Goal: Task Accomplishment & Management: Manage account settings

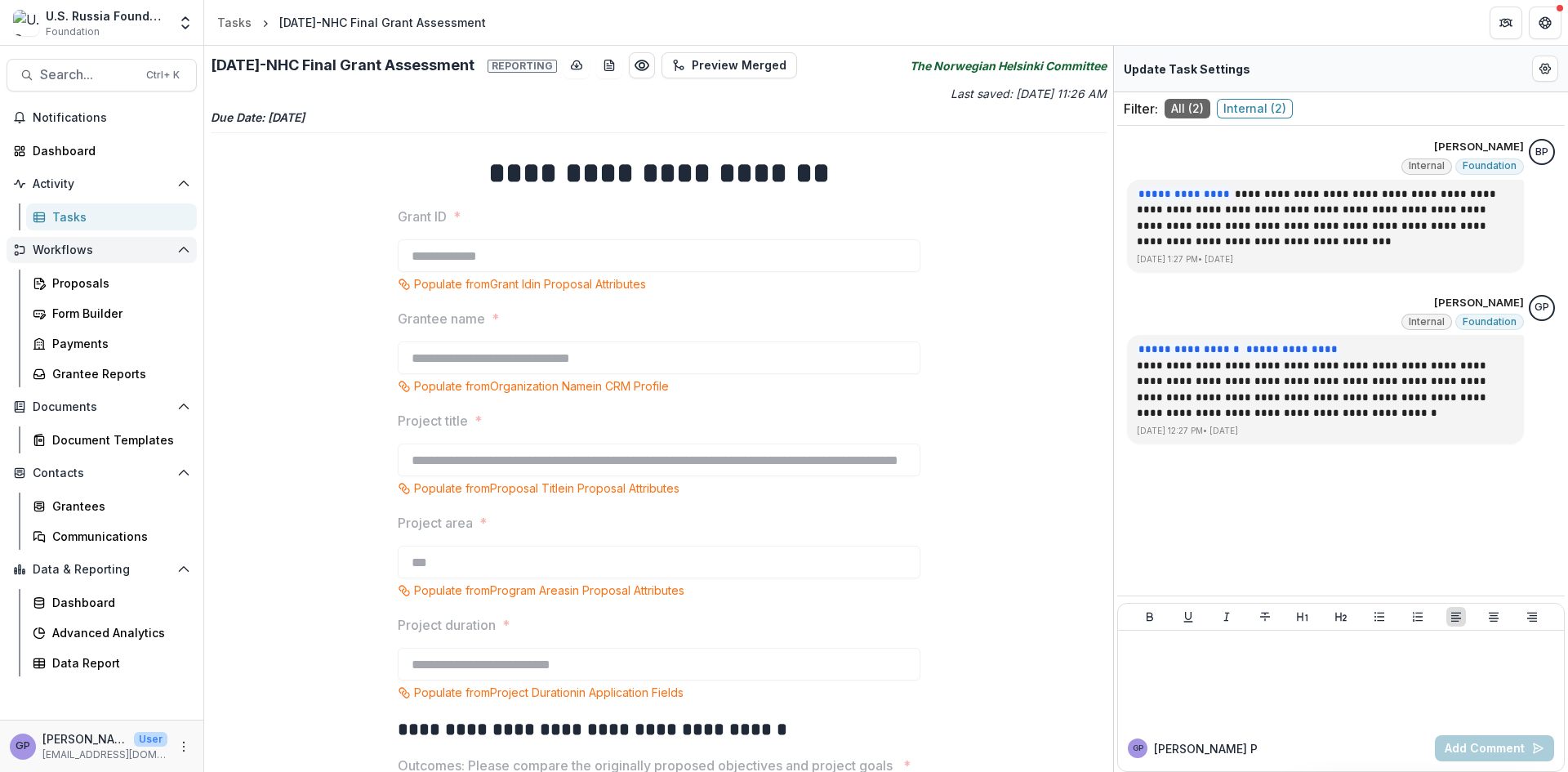
scroll to position [1001, 0]
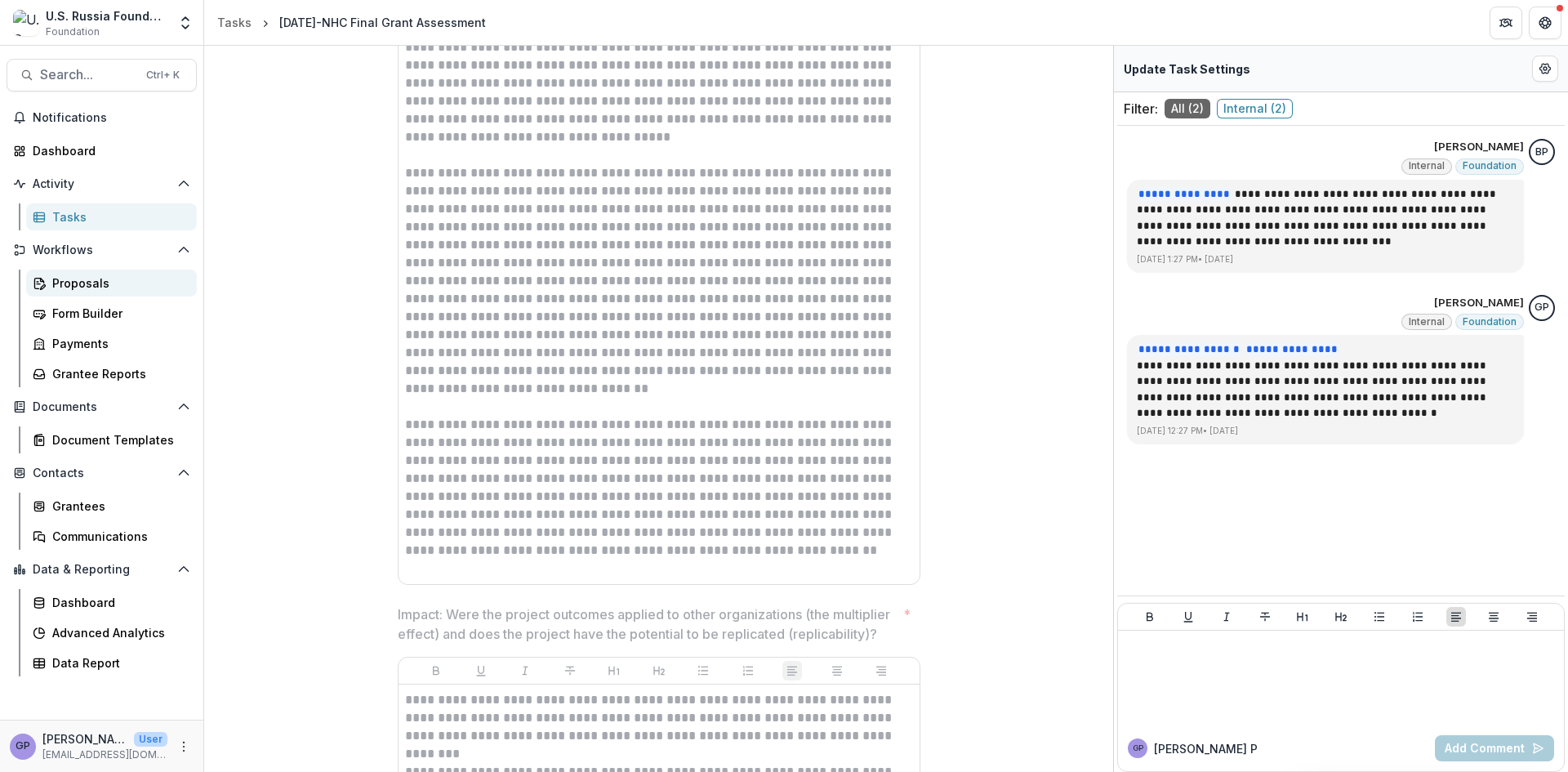
click at [80, 277] on div "Proposals" at bounding box center [118, 283] width 131 height 17
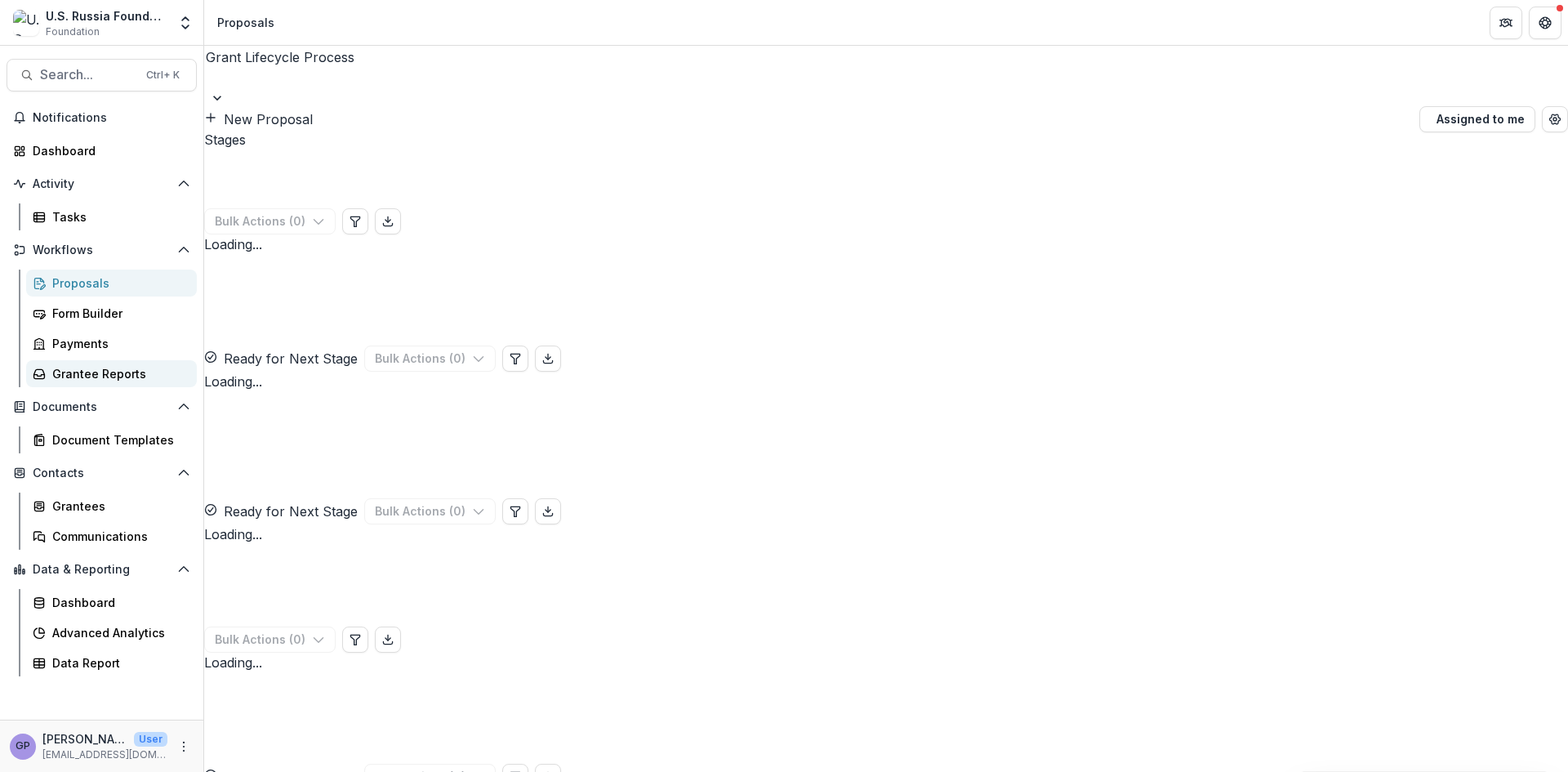
click at [76, 371] on div "Grantee Reports" at bounding box center [118, 374] width 131 height 17
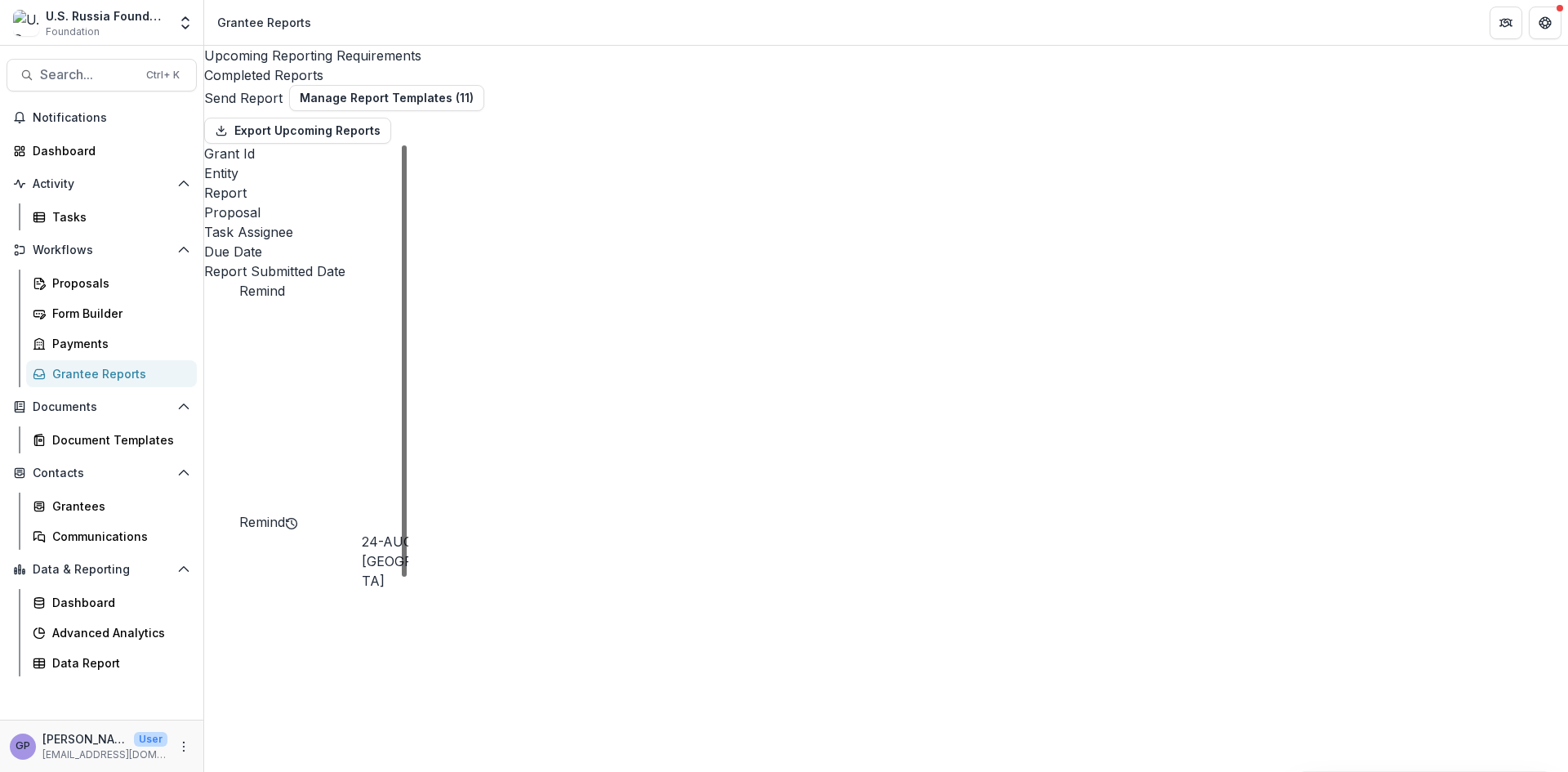
drag, startPoint x: 1546, startPoint y: 197, endPoint x: 1542, endPoint y: 187, distance: 10.8
click at [407, 187] on div at bounding box center [403, 361] width 5 height 431
drag, startPoint x: 1545, startPoint y: 199, endPoint x: 1567, endPoint y: 84, distance: 117.1
click at [407, 146] on div at bounding box center [403, 361] width 5 height 431
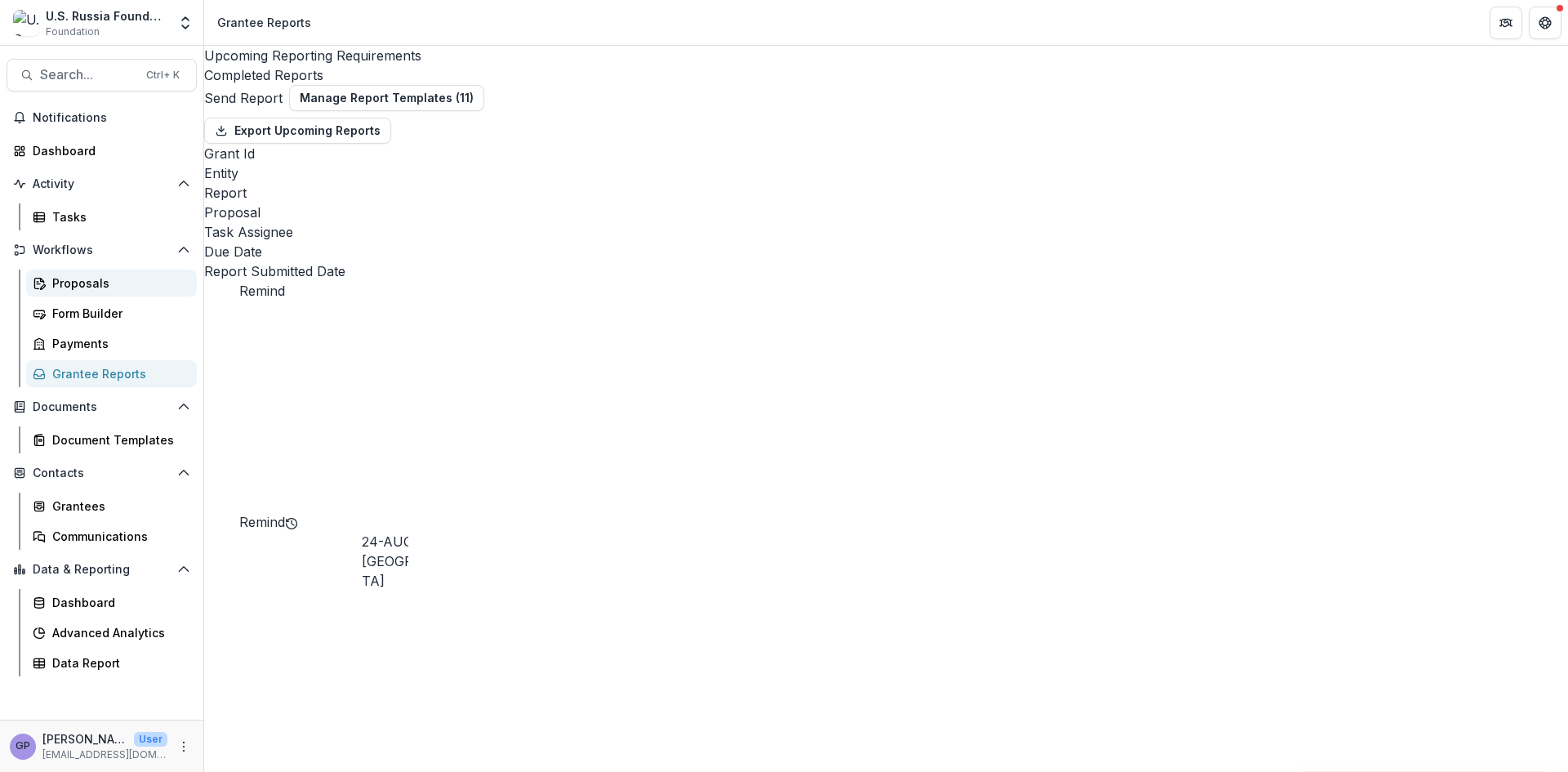
click at [80, 274] on div "Proposals" at bounding box center [118, 283] width 131 height 17
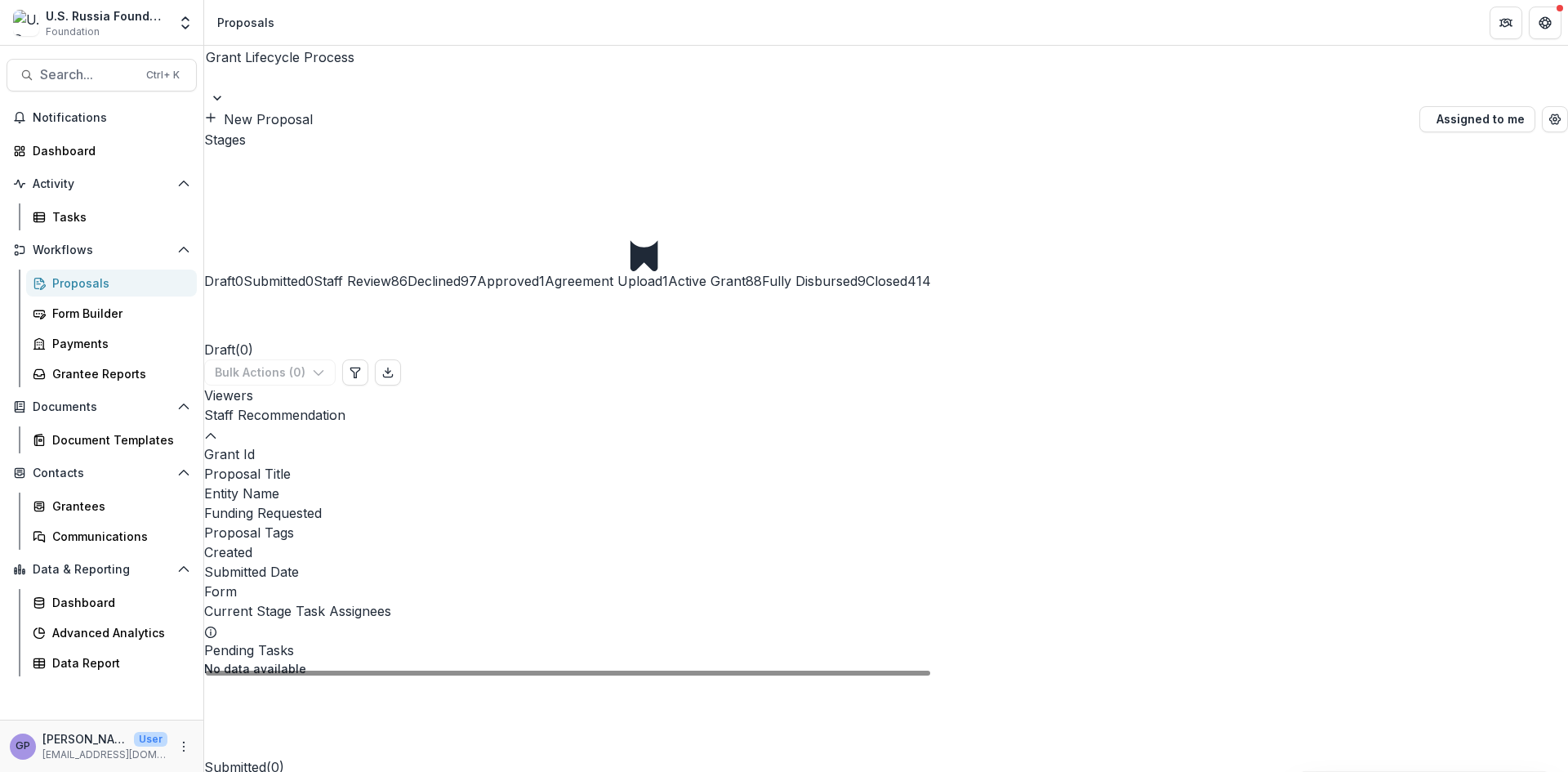
click at [857, 273] on span "Fully Disbursed" at bounding box center [809, 281] width 96 height 16
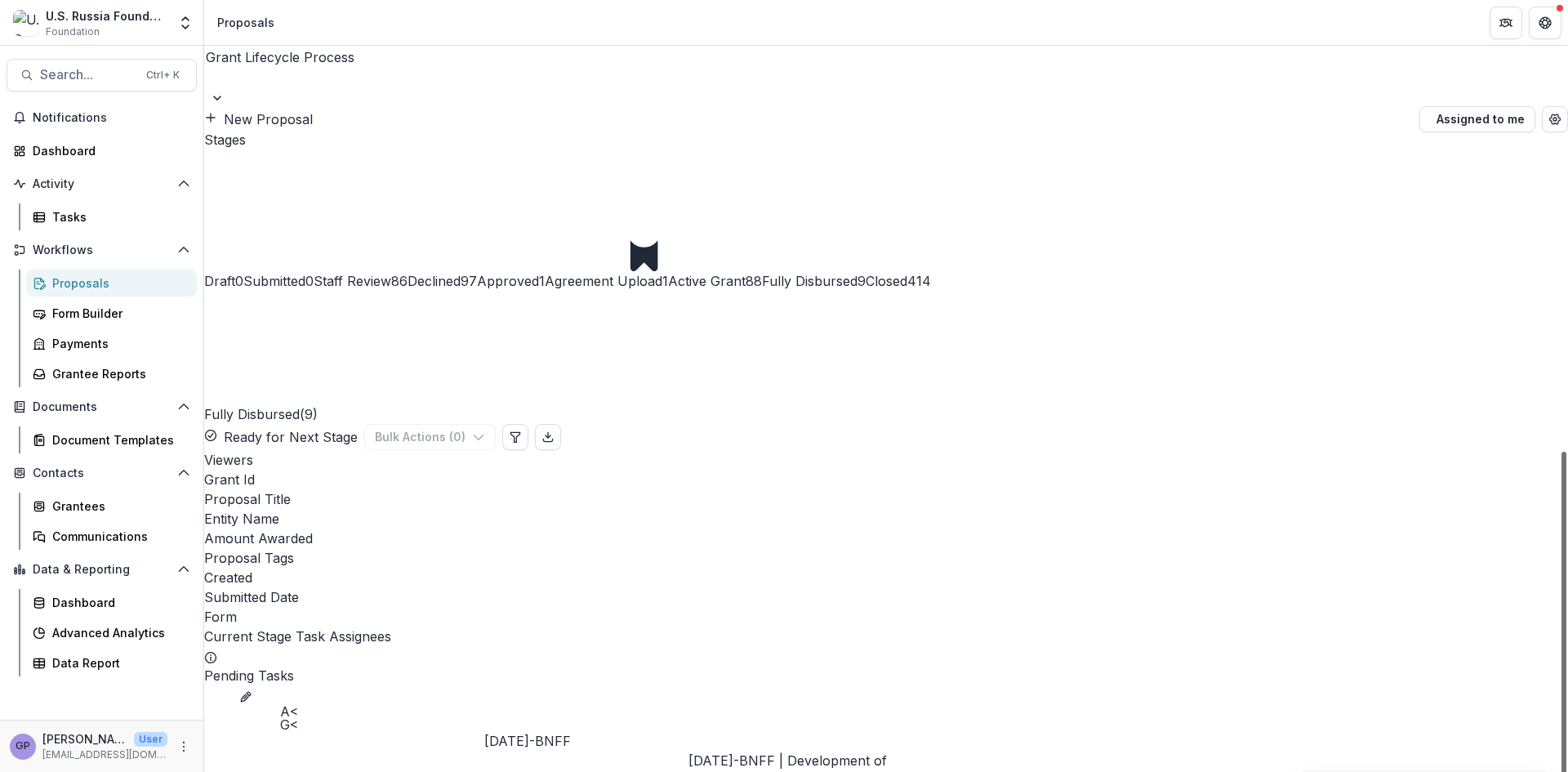
scroll to position [59, 0]
drag, startPoint x: 1558, startPoint y: 307, endPoint x: 1563, endPoint y: 399, distance: 92.1
click at [907, 273] on span "Closed" at bounding box center [886, 281] width 41 height 16
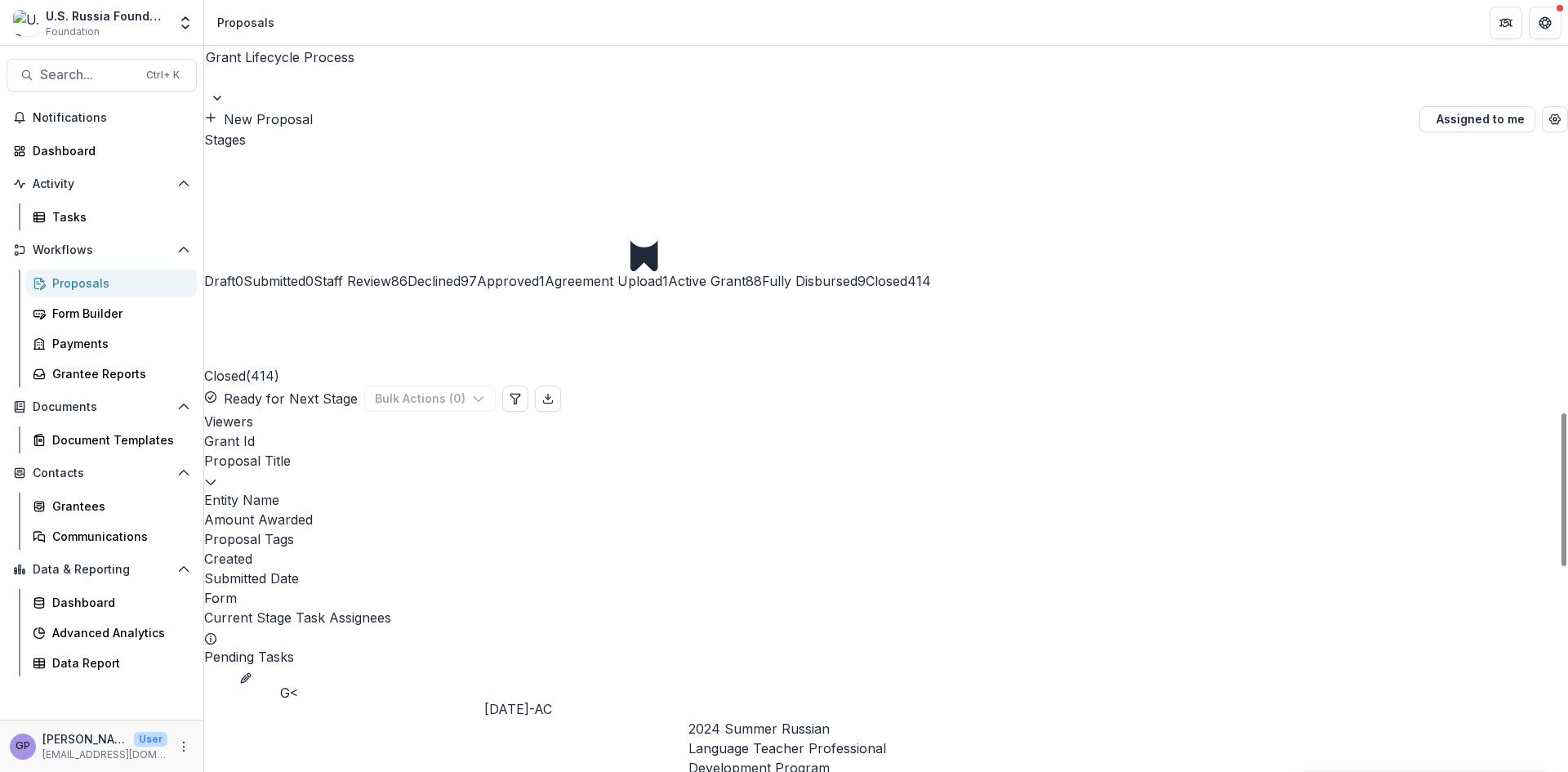
scroll to position [353, 0]
click at [857, 273] on span "Fully Disbursed" at bounding box center [809, 281] width 96 height 16
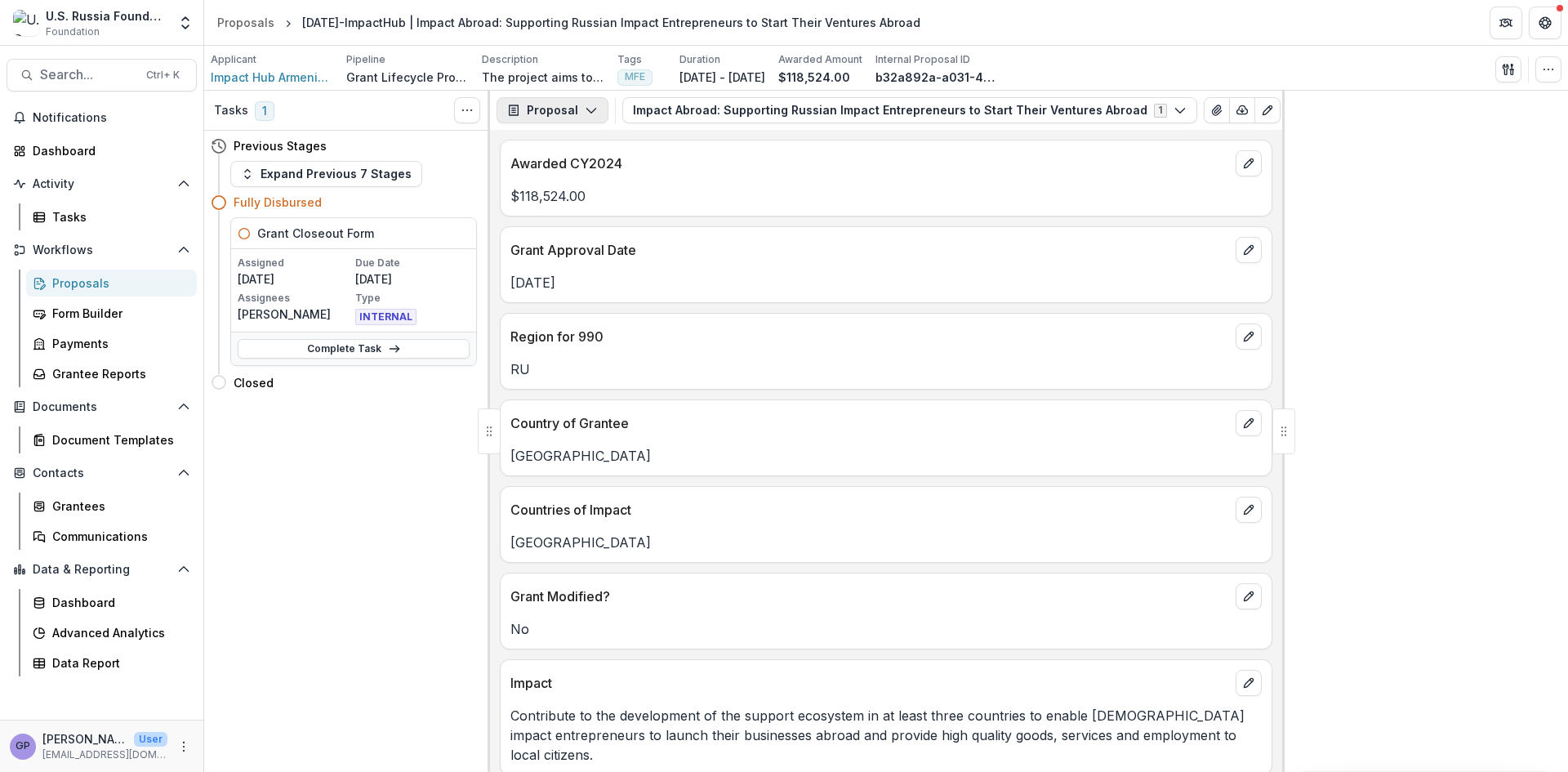
click at [589, 108] on icon "button" at bounding box center [591, 110] width 13 height 13
click at [581, 197] on div "Reports" at bounding box center [603, 201] width 149 height 17
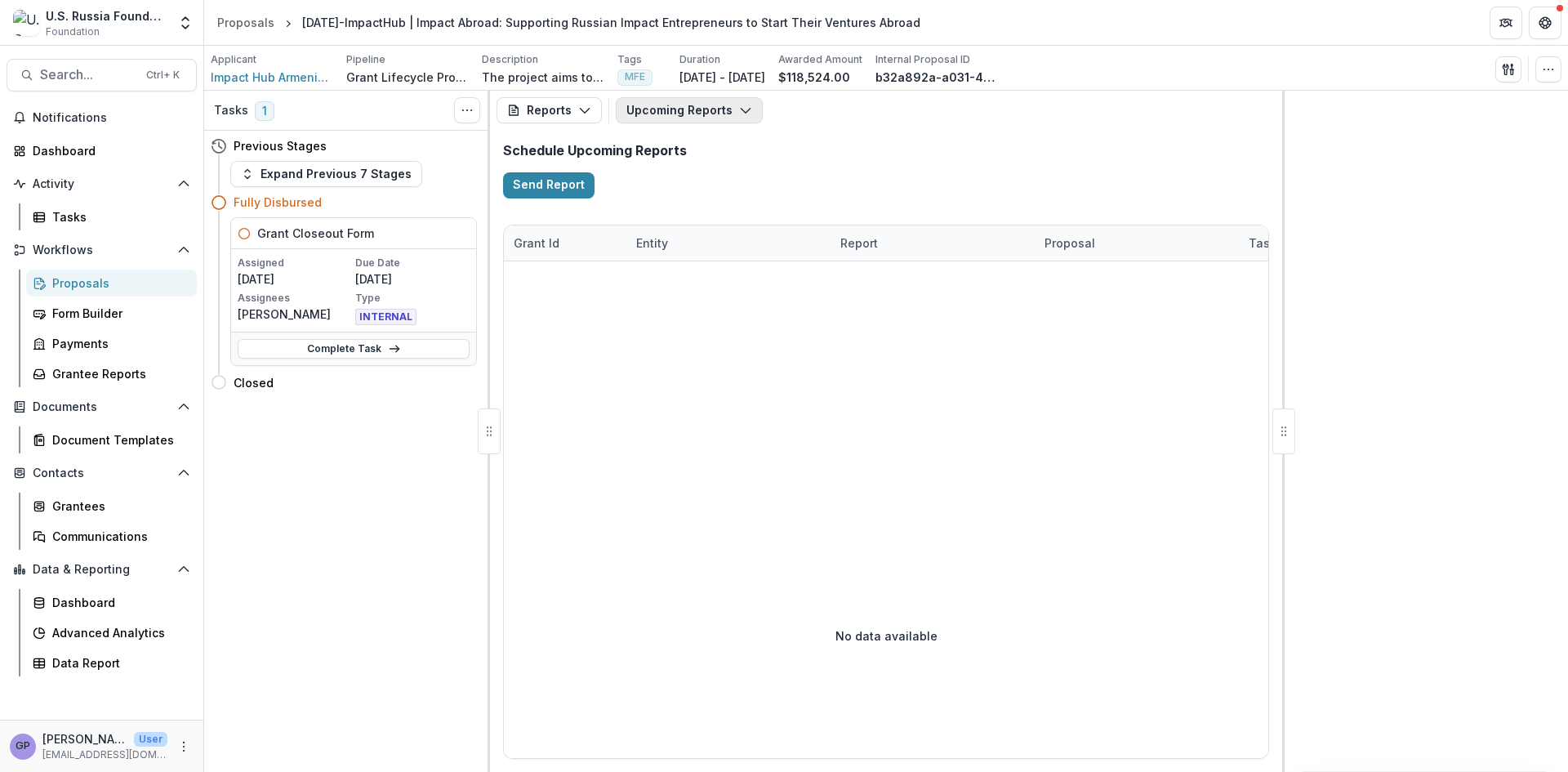
click at [744, 109] on polyline "button" at bounding box center [744, 110] width 9 height 5
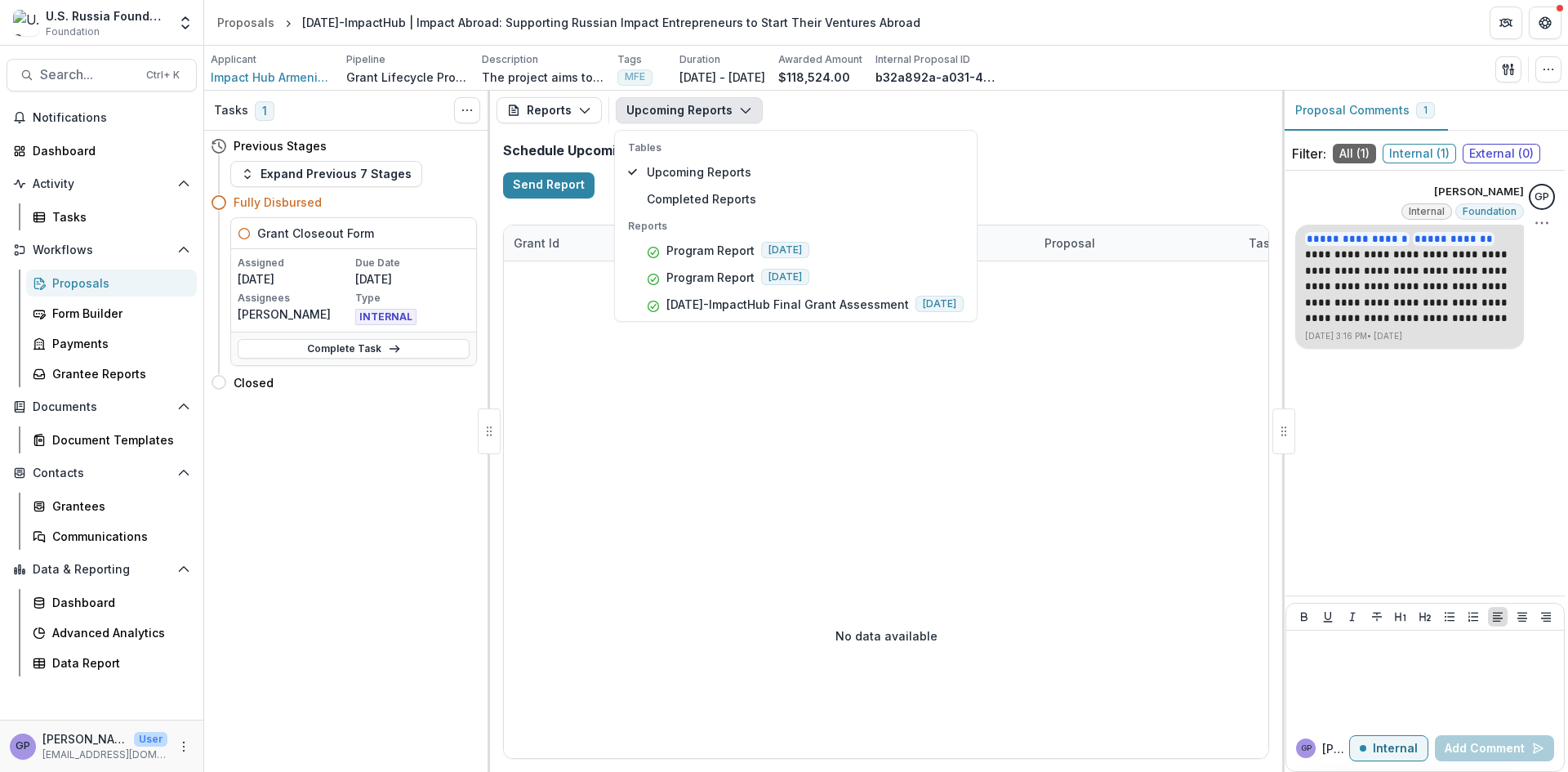
click at [71, 276] on div "Proposals" at bounding box center [118, 283] width 131 height 17
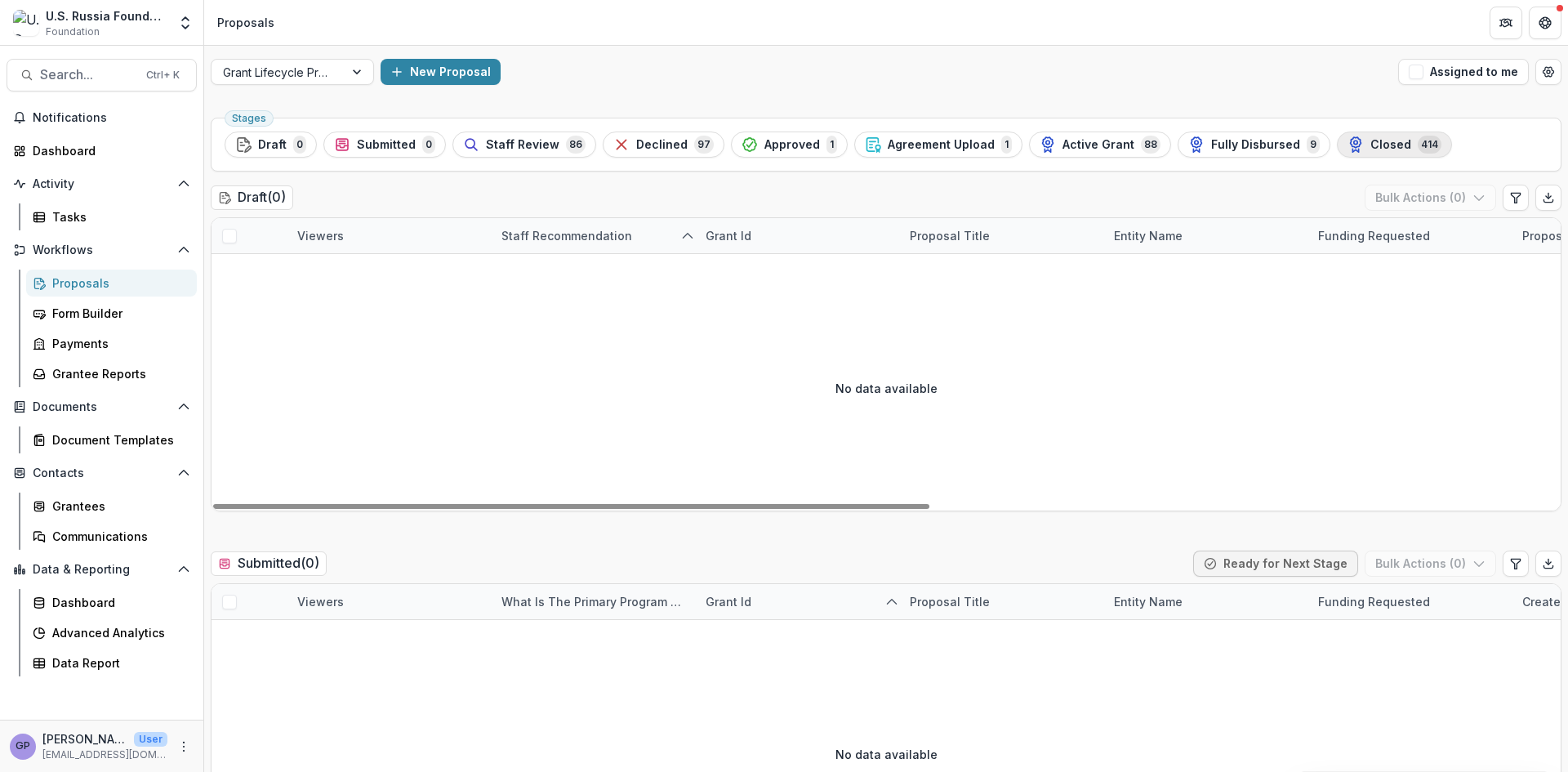
click at [1370, 140] on span "Closed" at bounding box center [1390, 145] width 41 height 13
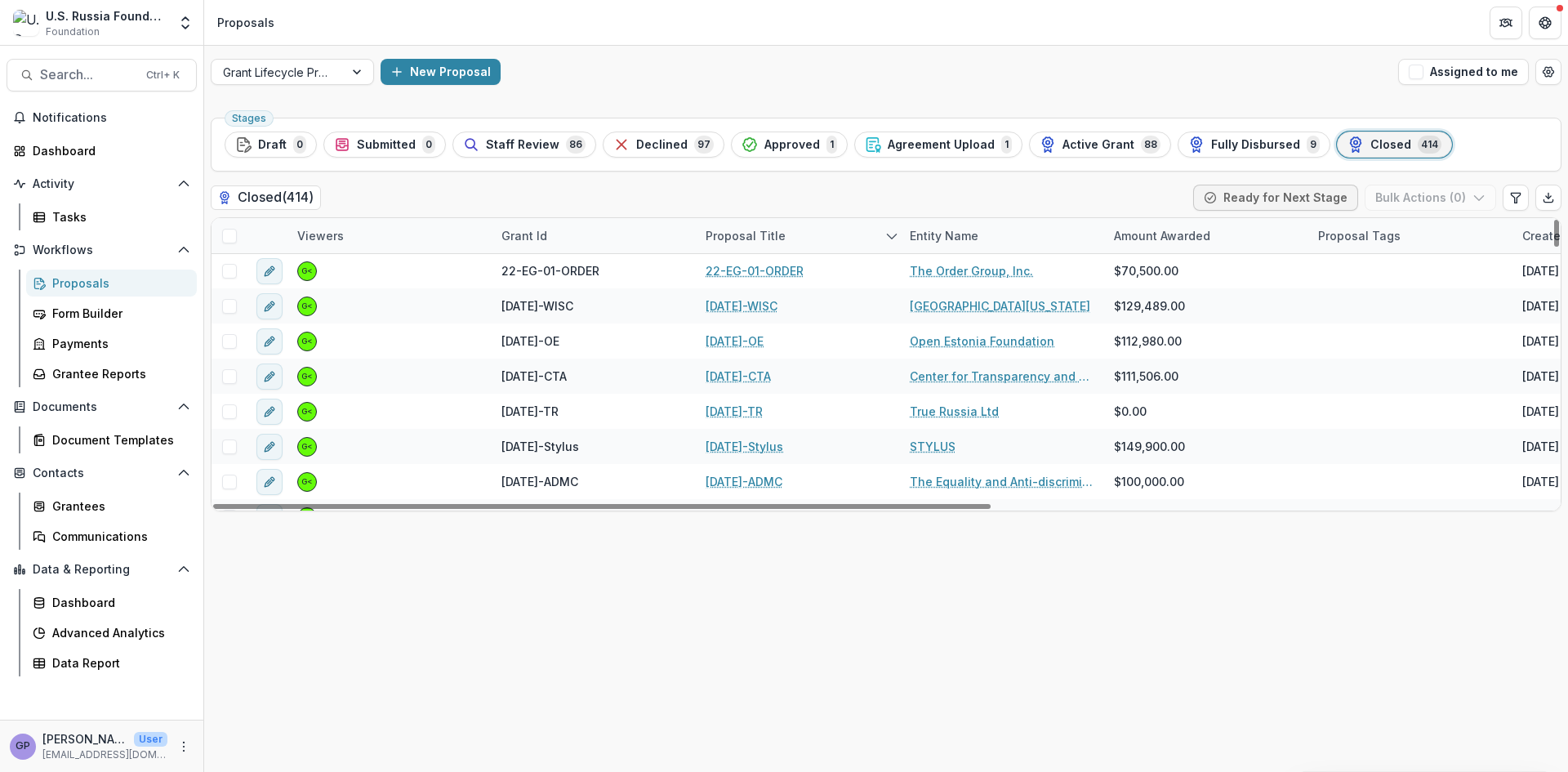
scroll to position [1796, 0]
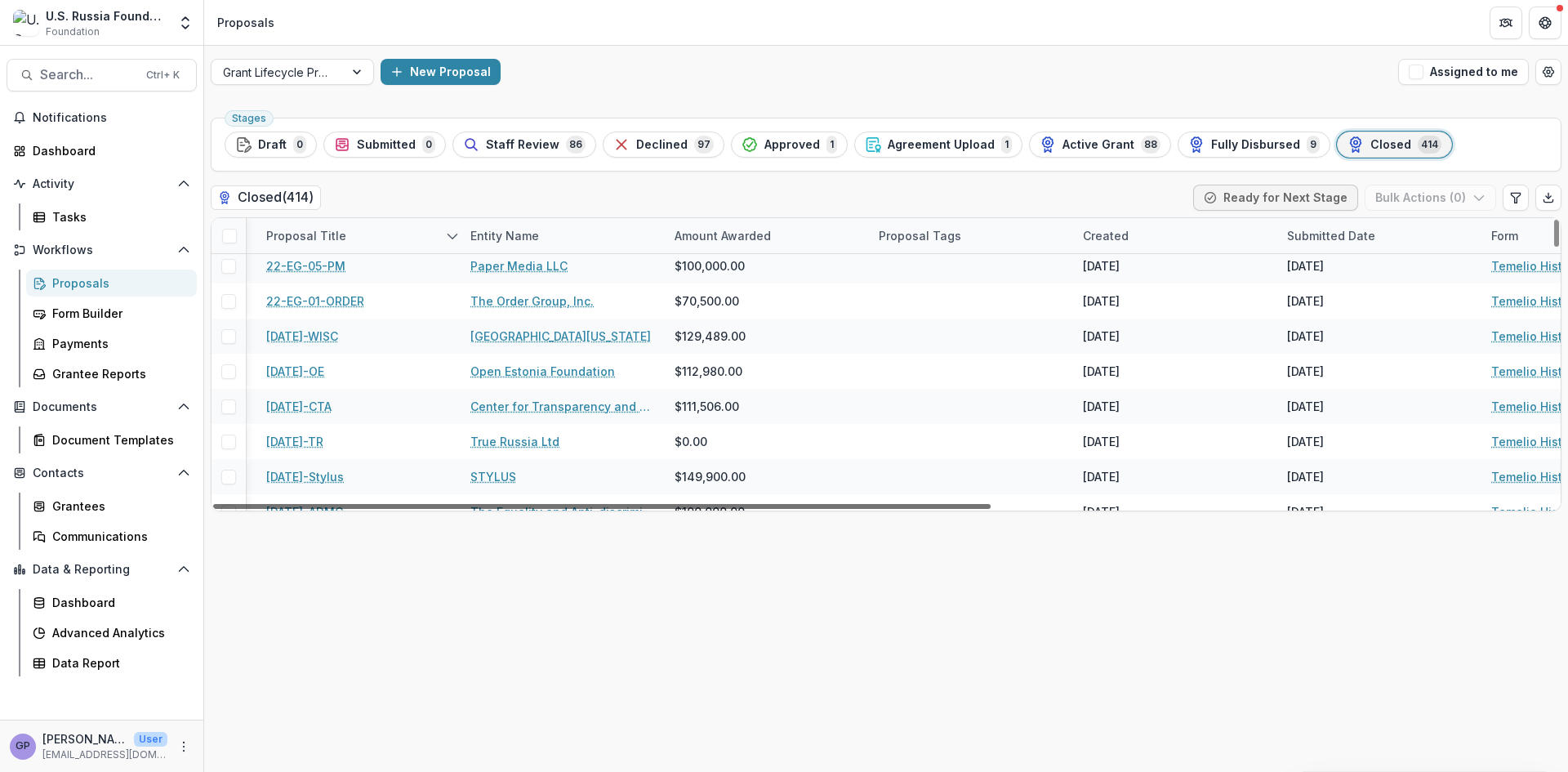
drag, startPoint x: 938, startPoint y: 506, endPoint x: 1191, endPoint y: 503, distance: 253.0
click at [990, 504] on div at bounding box center [602, 506] width 778 height 5
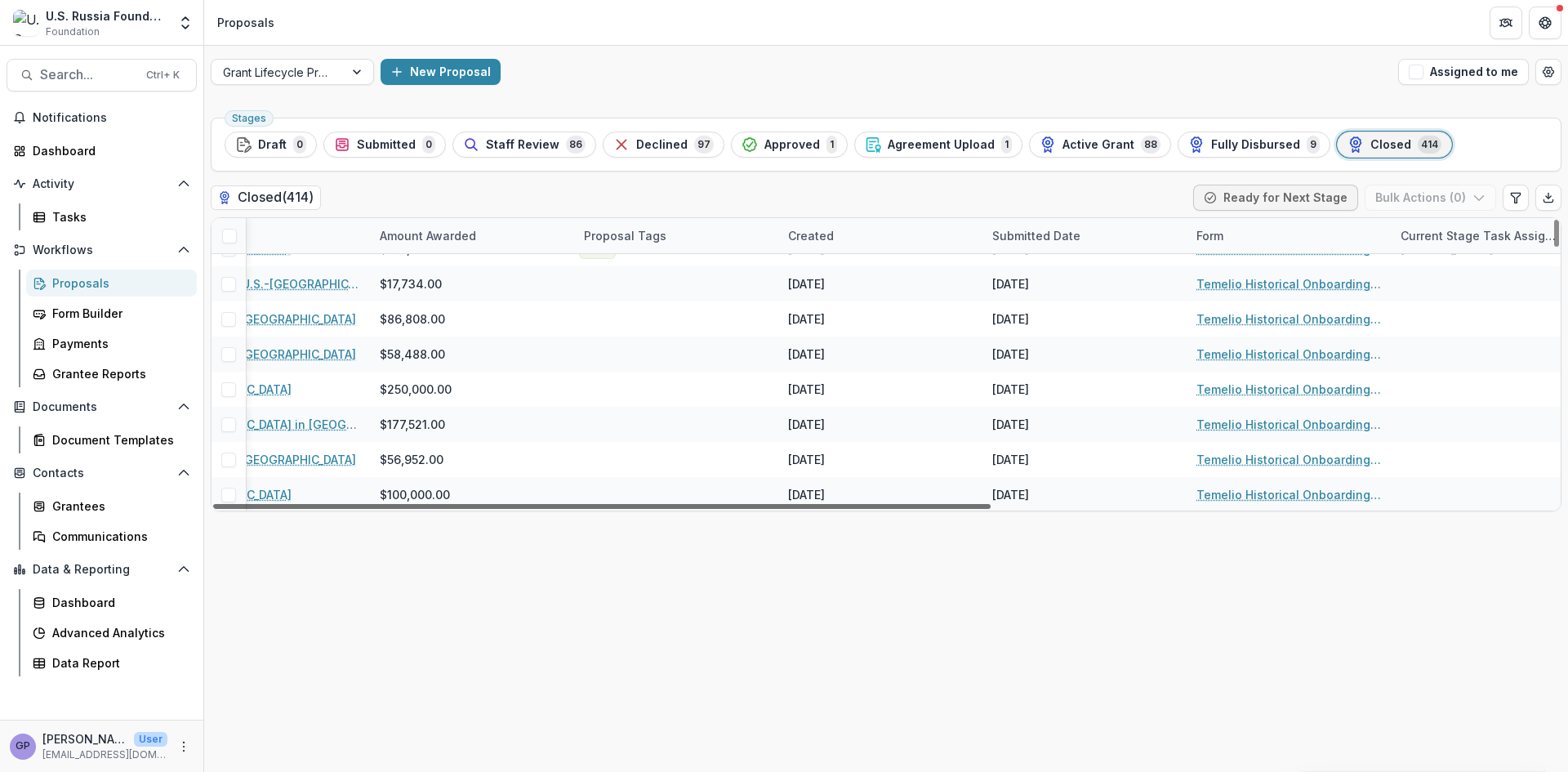
scroll to position [3674, 972]
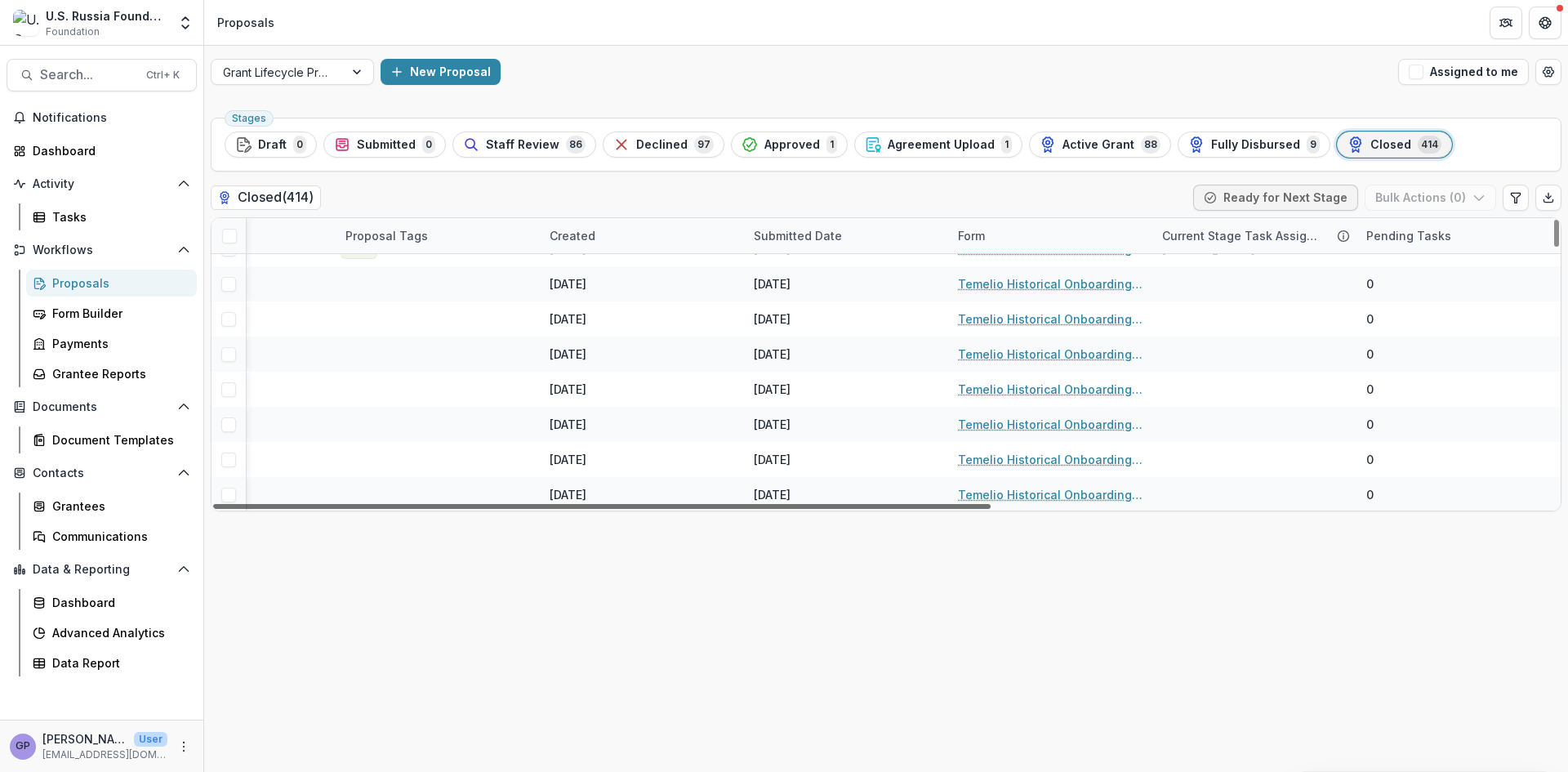
drag, startPoint x: 1004, startPoint y: 508, endPoint x: 1375, endPoint y: 511, distance: 371.0
click at [990, 509] on div at bounding box center [602, 506] width 778 height 5
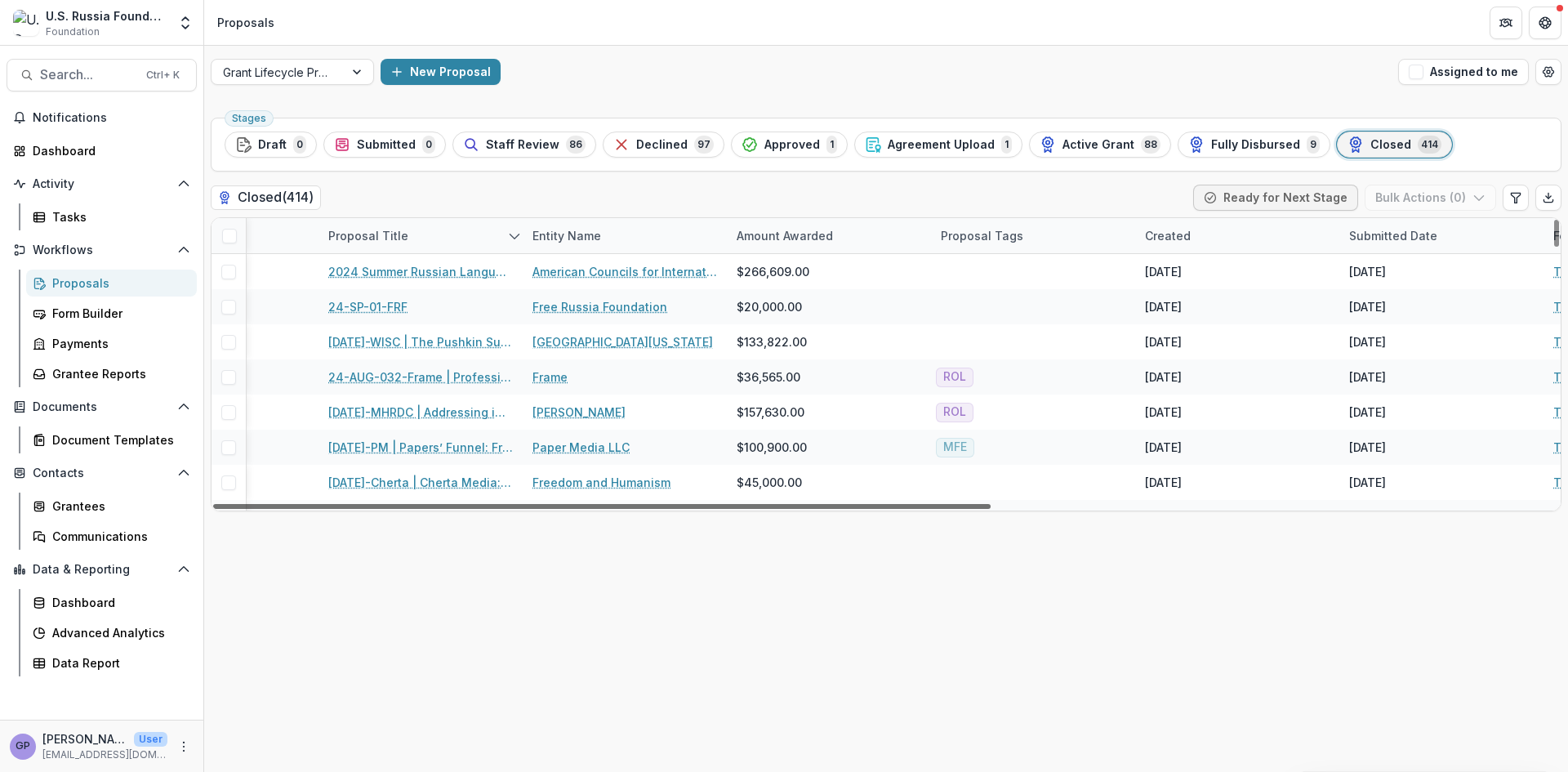
scroll to position [0, 364]
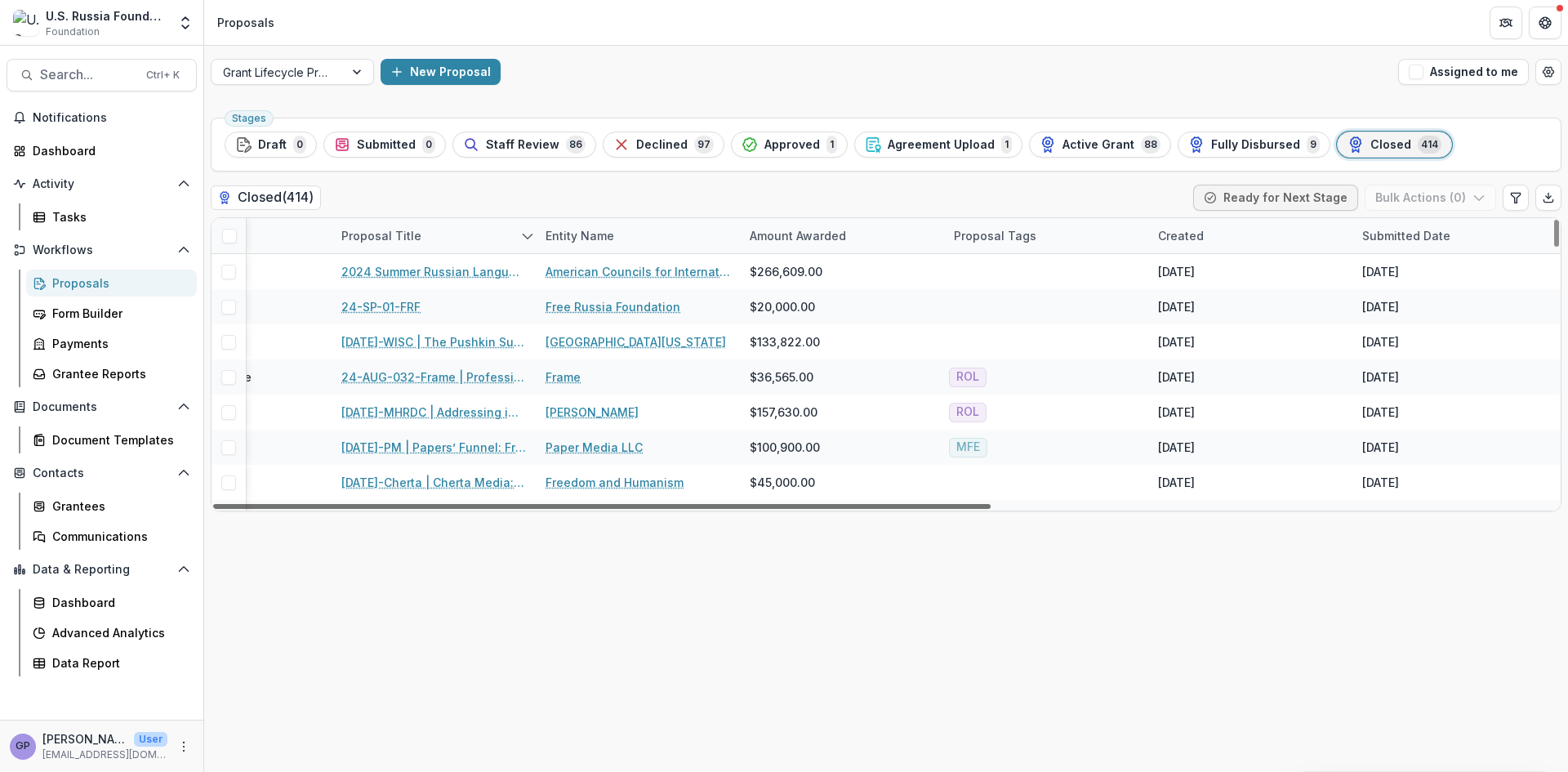
drag, startPoint x: 1087, startPoint y: 511, endPoint x: 761, endPoint y: 511, distance: 326.0
click at [761, 509] on div at bounding box center [602, 506] width 778 height 5
drag, startPoint x: 1558, startPoint y: 260, endPoint x: 1552, endPoint y: 85, distance: 175.1
click at [1554, 219] on div at bounding box center [1556, 233] width 5 height 27
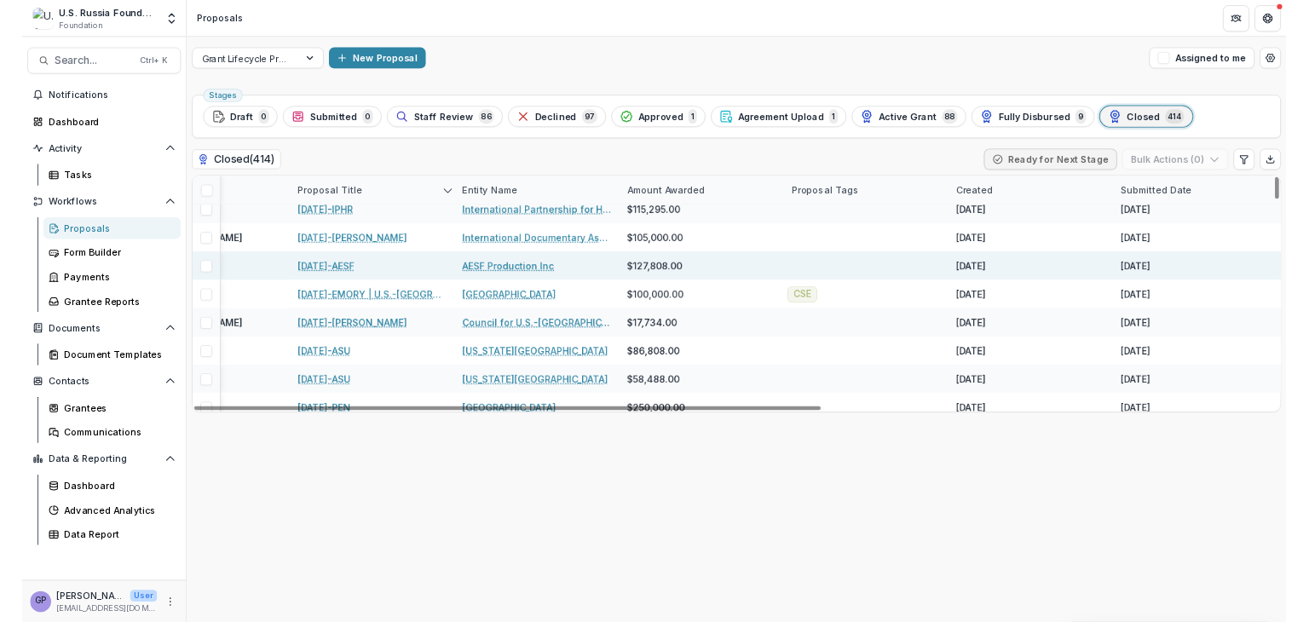
scroll to position [3723, 380]
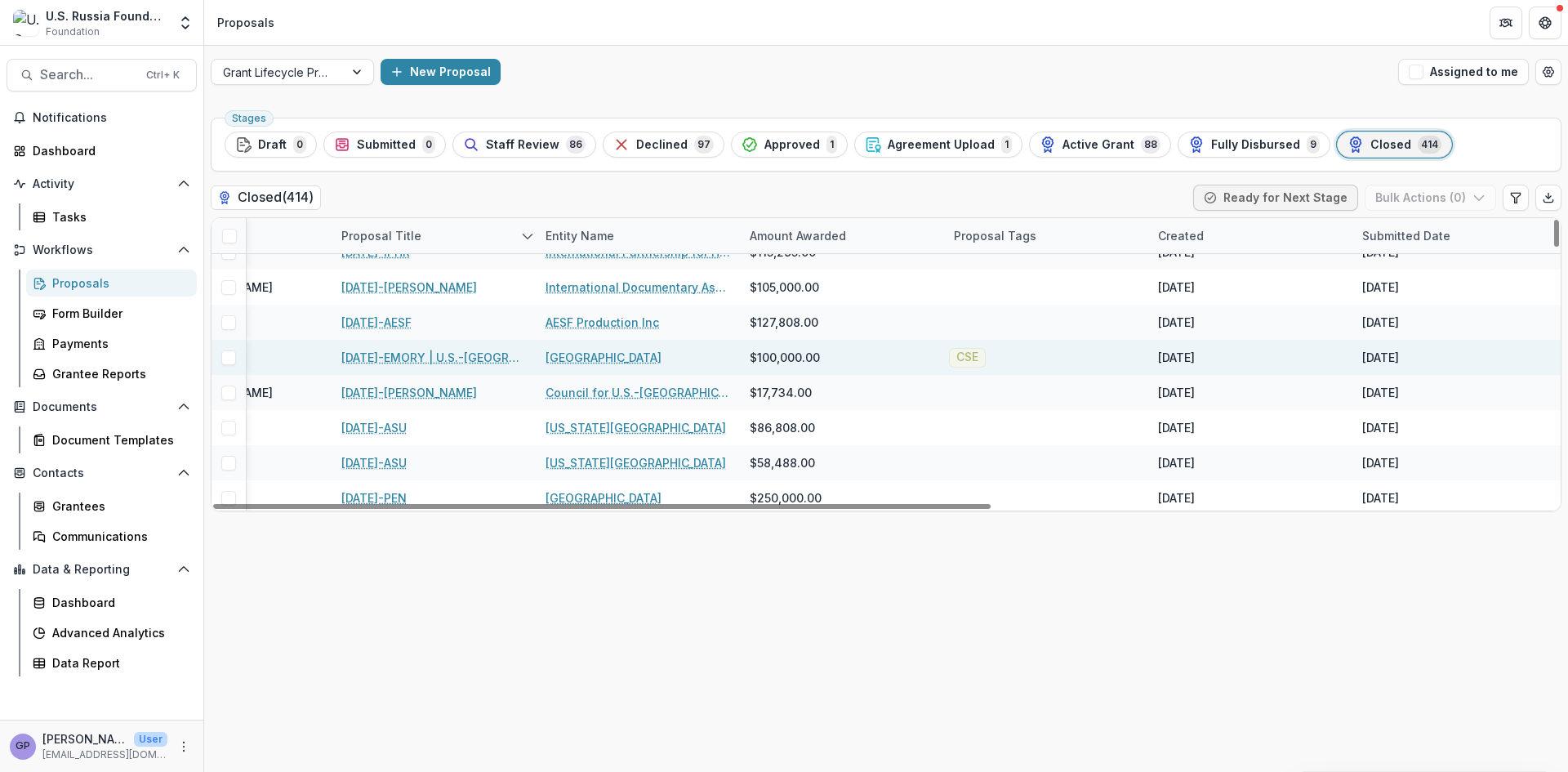
click at [430, 354] on link "21-APR-23-EMORY | U.S.-Russia Implementation Science Collaborative in Reproduct…" at bounding box center [433, 357] width 185 height 17
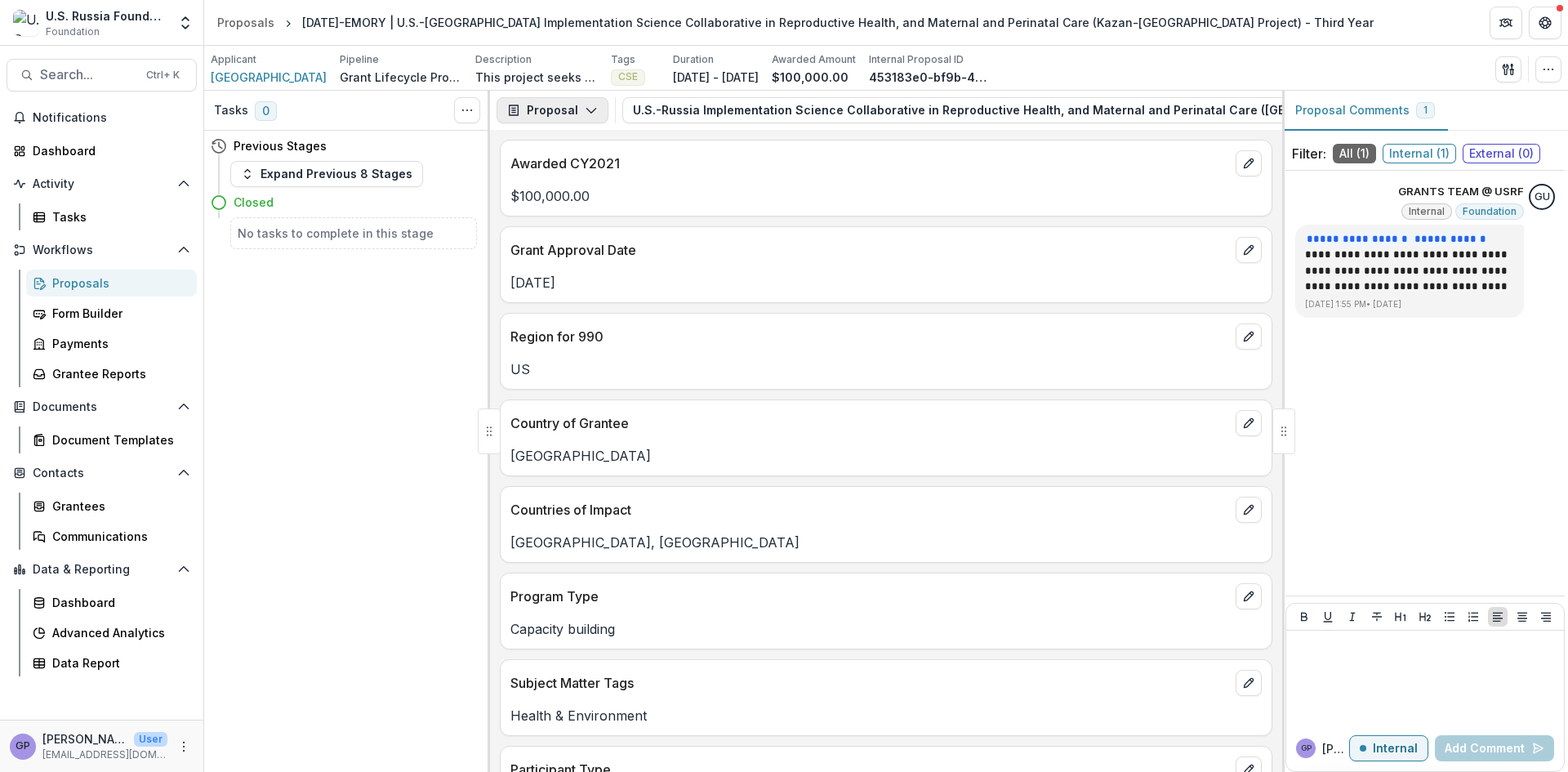
click at [589, 103] on icon "button" at bounding box center [591, 110] width 13 height 13
click at [563, 202] on div "Reports" at bounding box center [603, 201] width 149 height 17
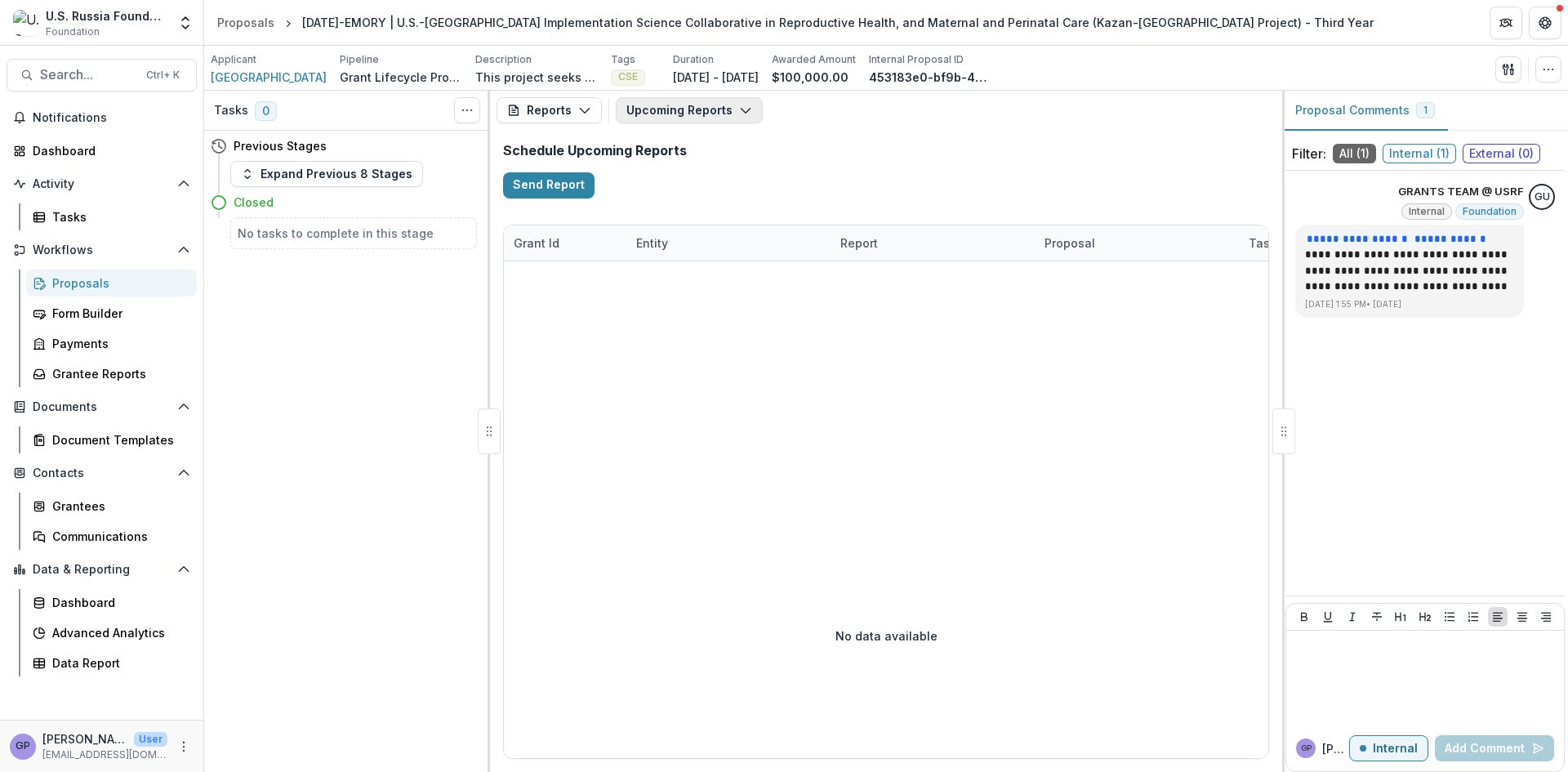
click at [742, 109] on icon "button" at bounding box center [745, 110] width 13 height 13
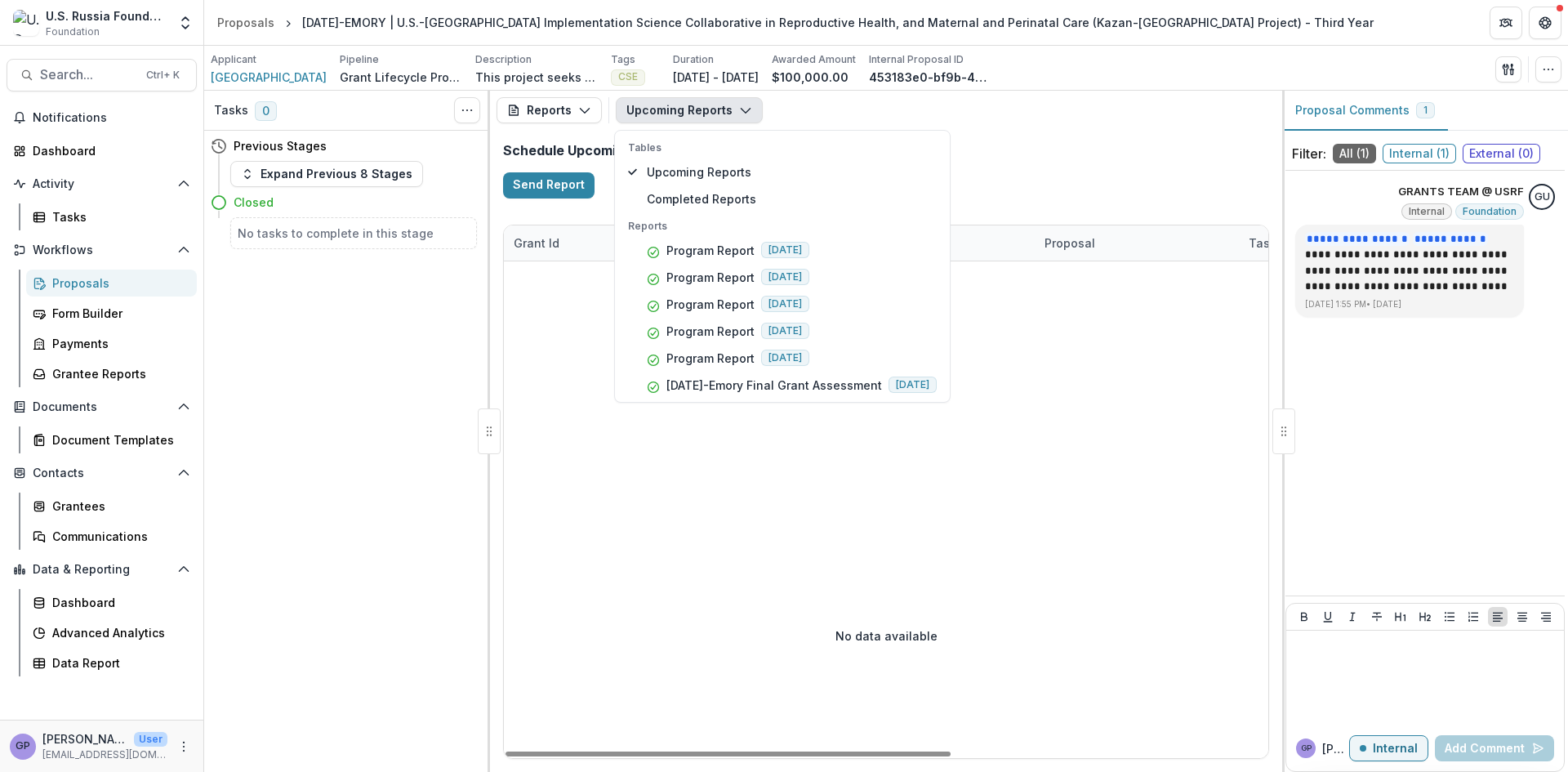
click at [776, 512] on div "No data available" at bounding box center [886, 635] width 764 height 245
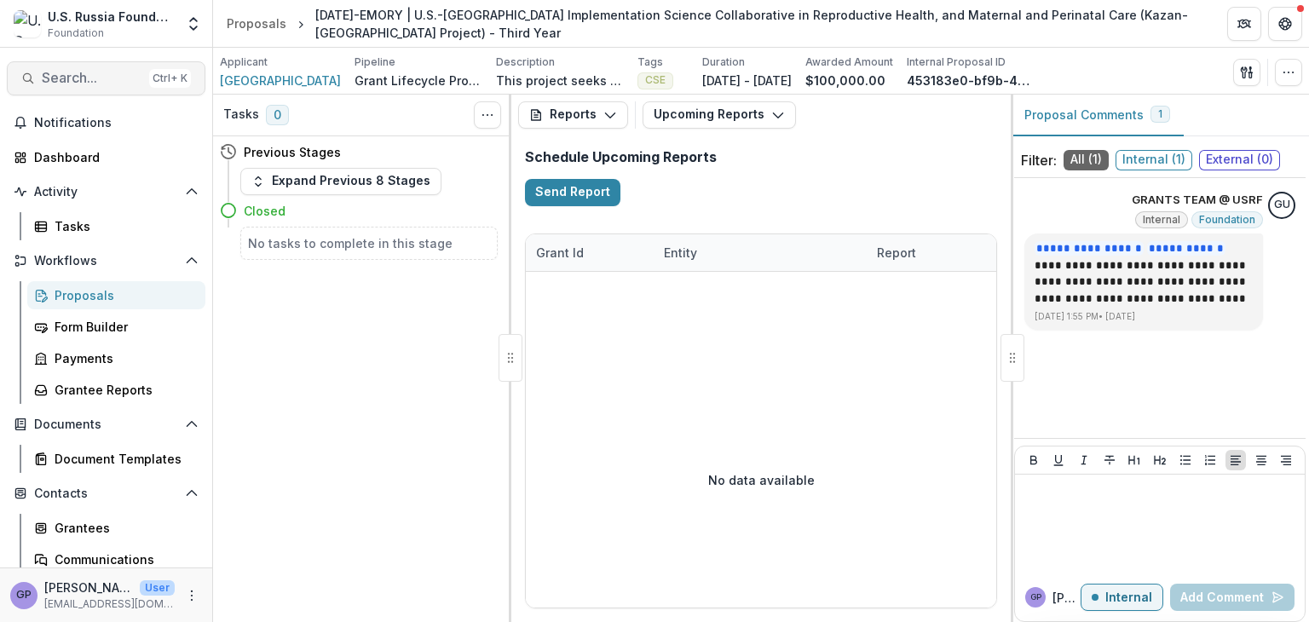
click at [85, 74] on span "Search..." at bounding box center [92, 78] width 101 height 16
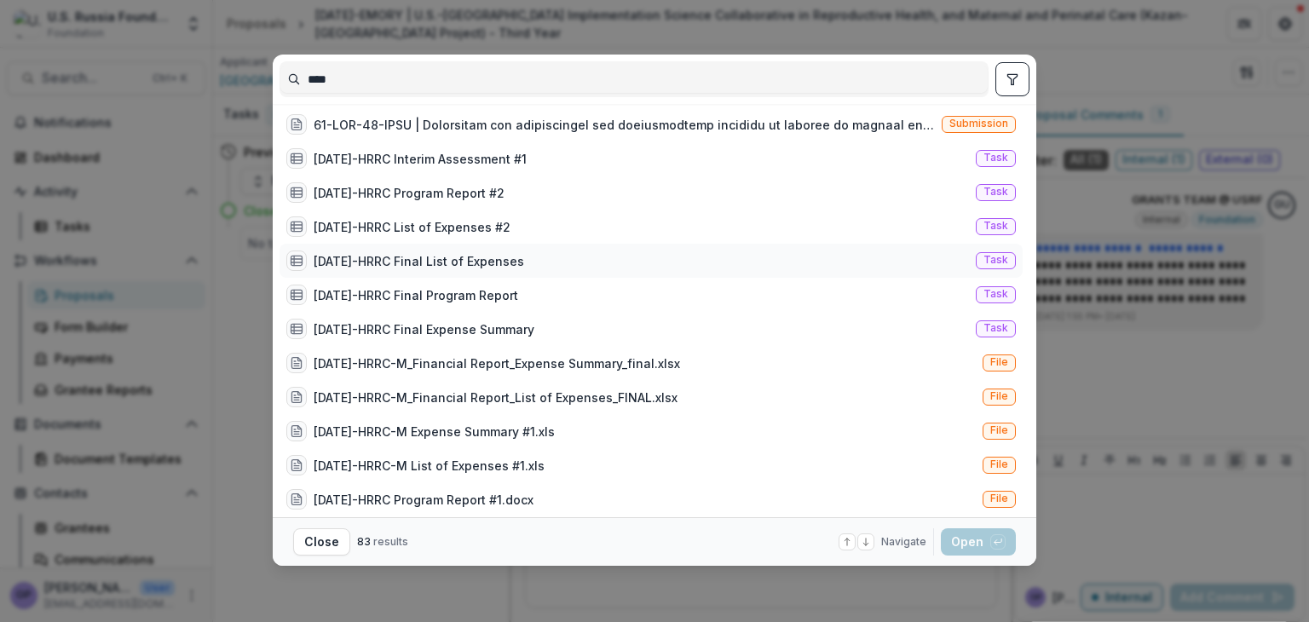
scroll to position [369, 0]
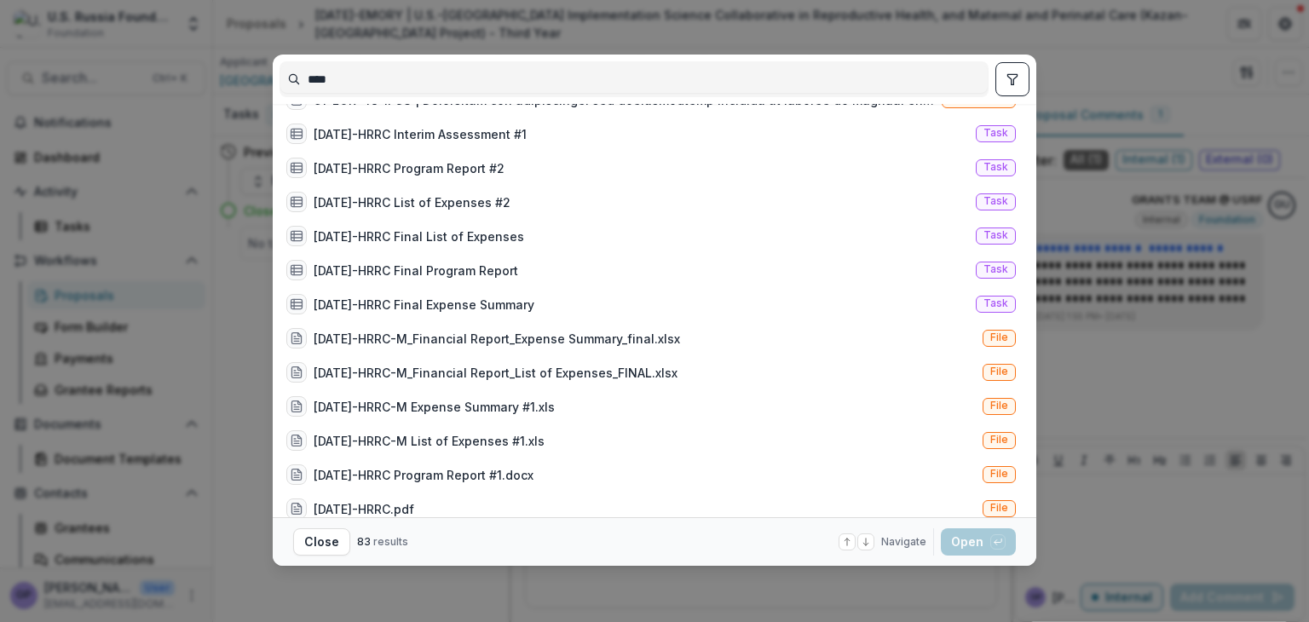
type input "****"
click at [84, 366] on div "**** HRRC_2025_Budget_Proposal.xlsx File 109 hrrc.pdf File About HRRC_Eng.pdf F…" at bounding box center [654, 311] width 1309 height 622
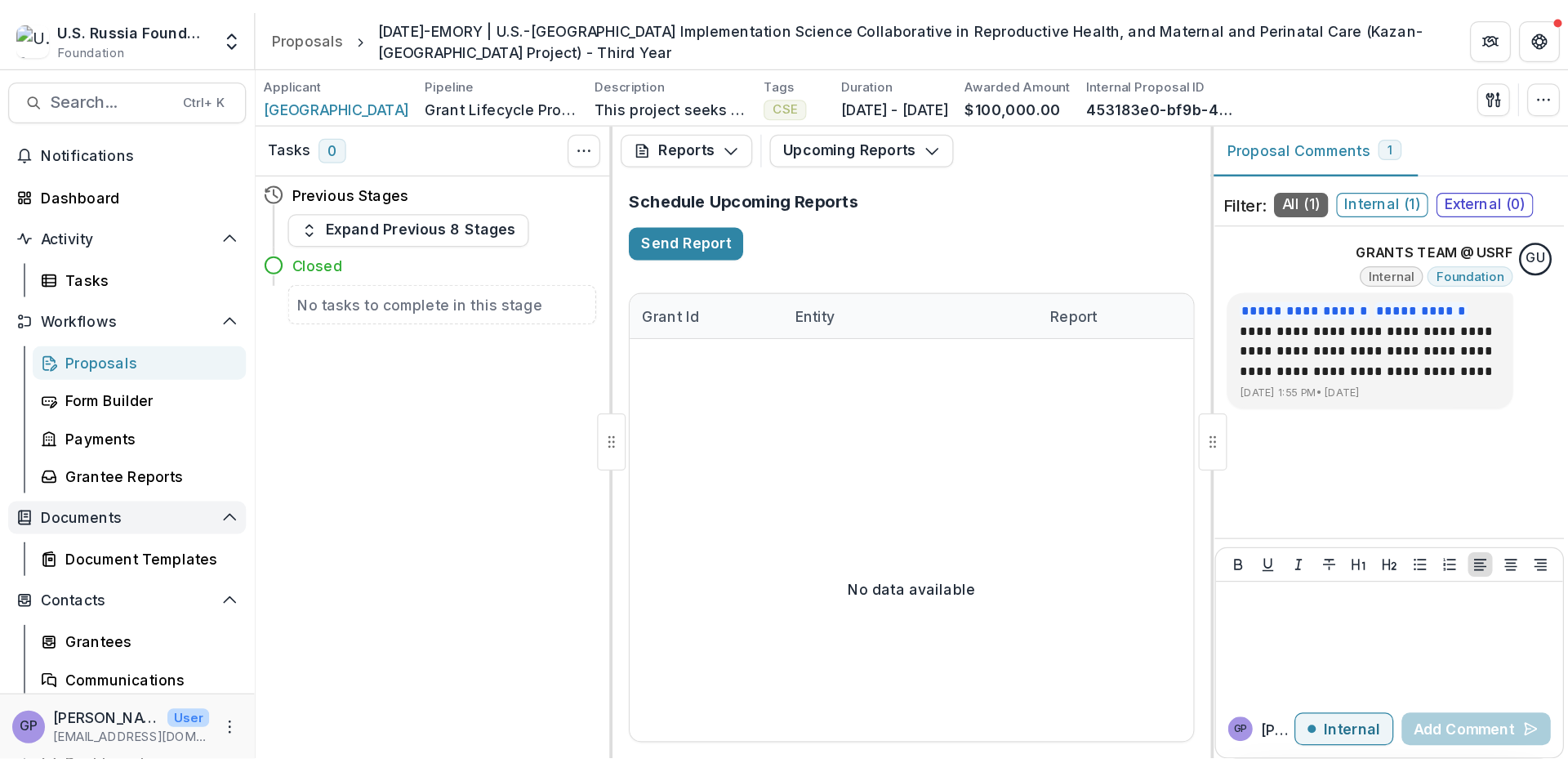
scroll to position [0, 0]
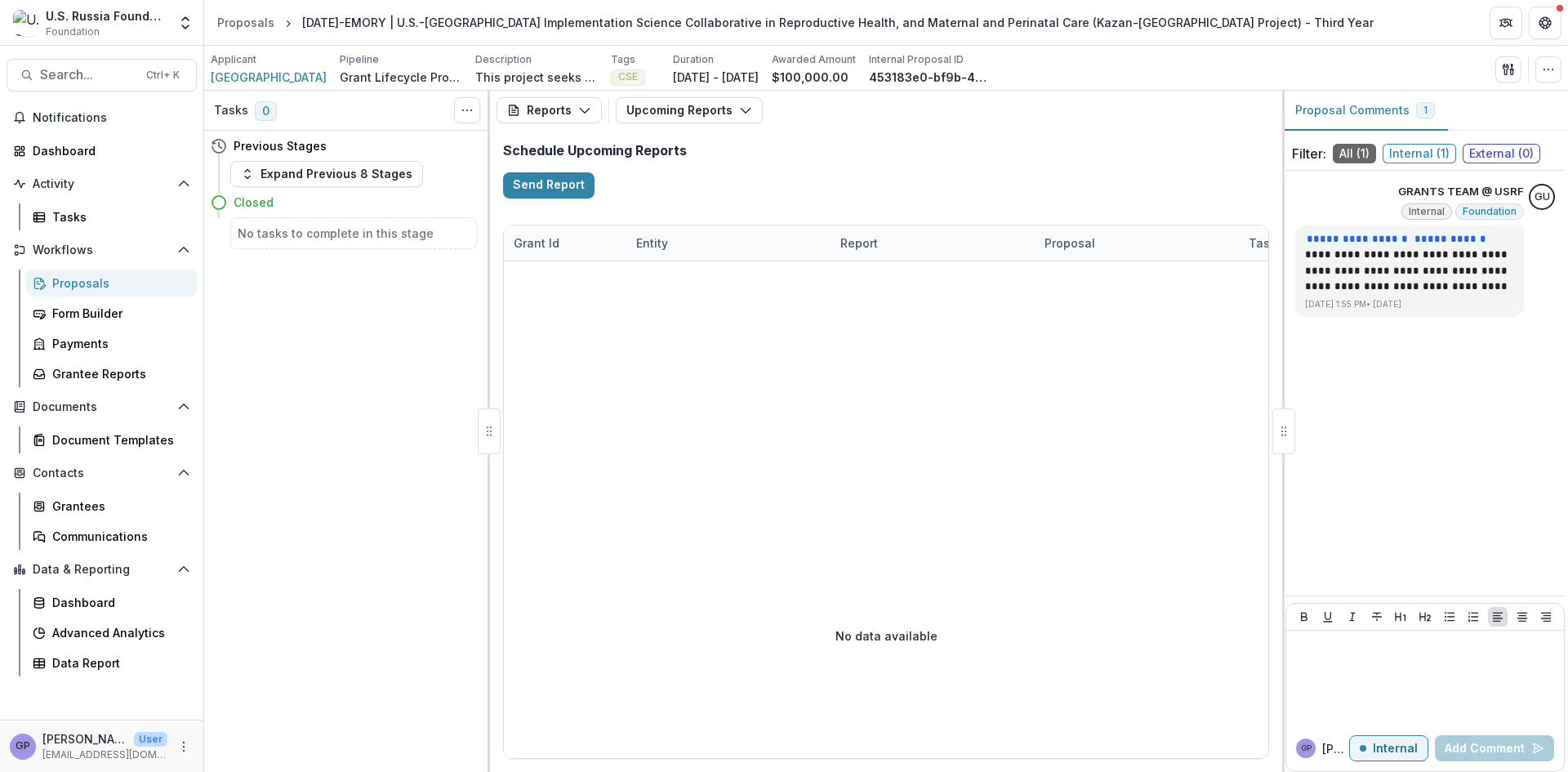
click at [86, 284] on div "Proposals" at bounding box center [118, 283] width 131 height 17
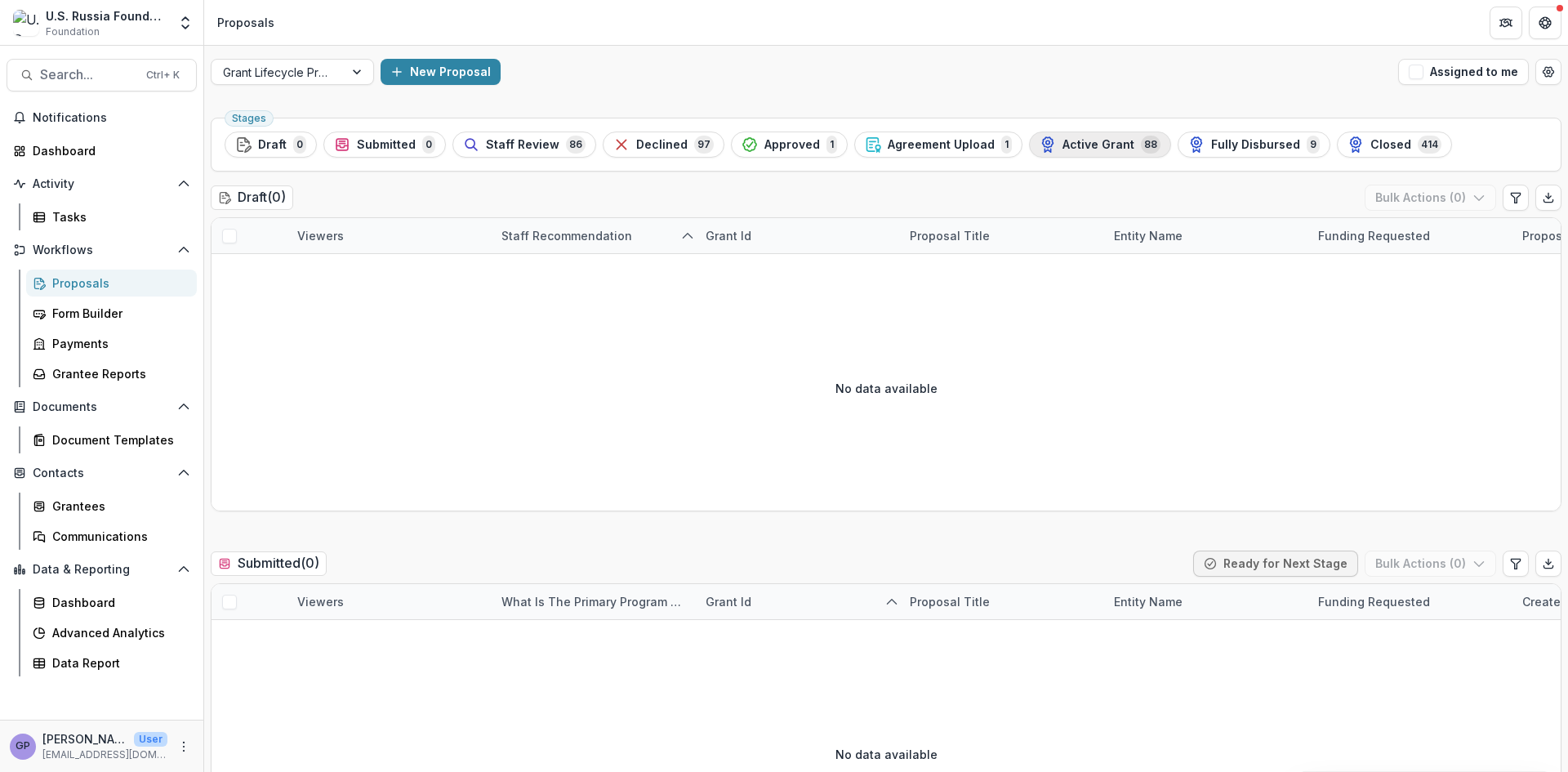
click at [1087, 145] on span "Active Grant" at bounding box center [1098, 145] width 72 height 13
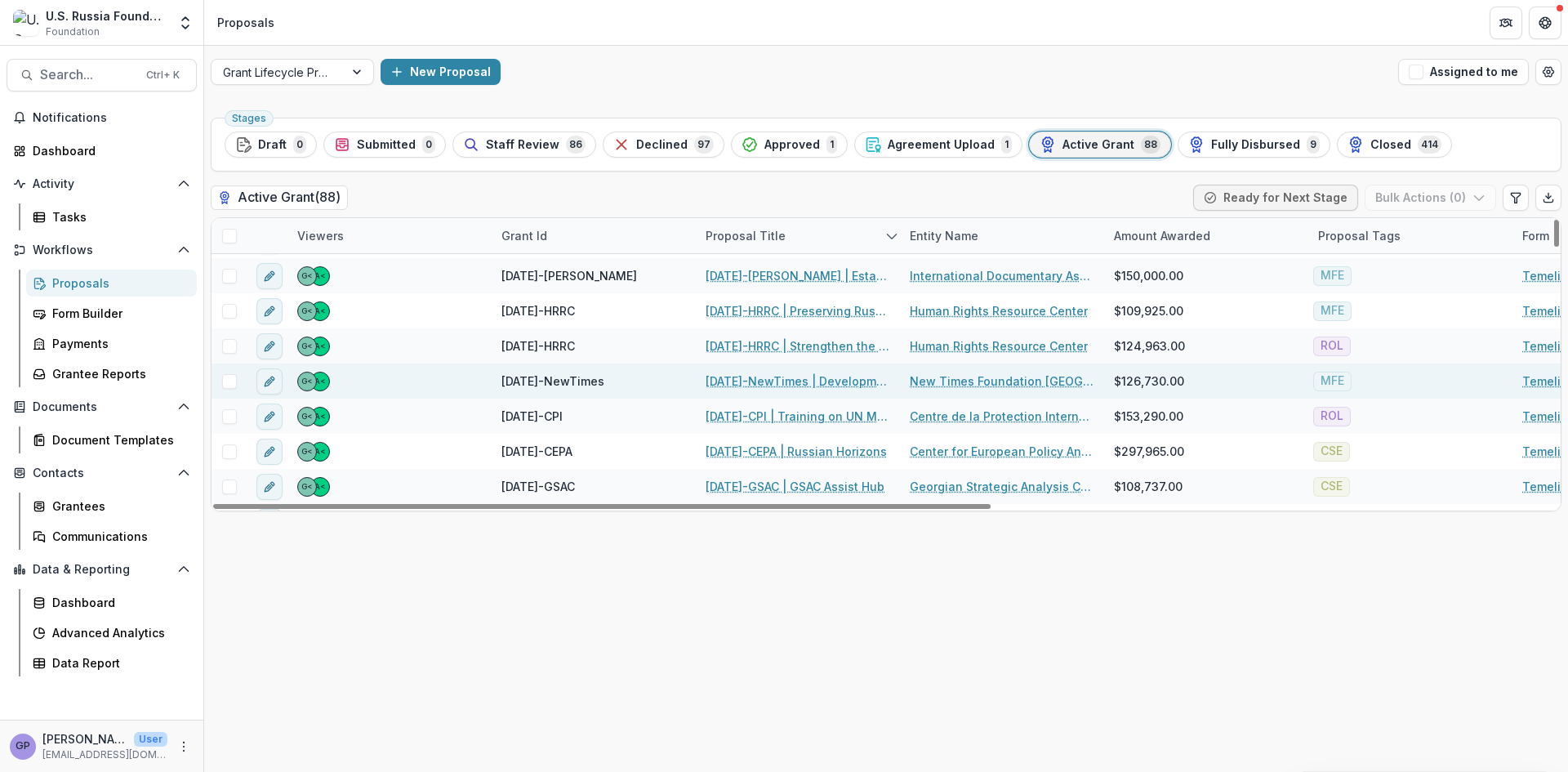
scroll to position [1851, 0]
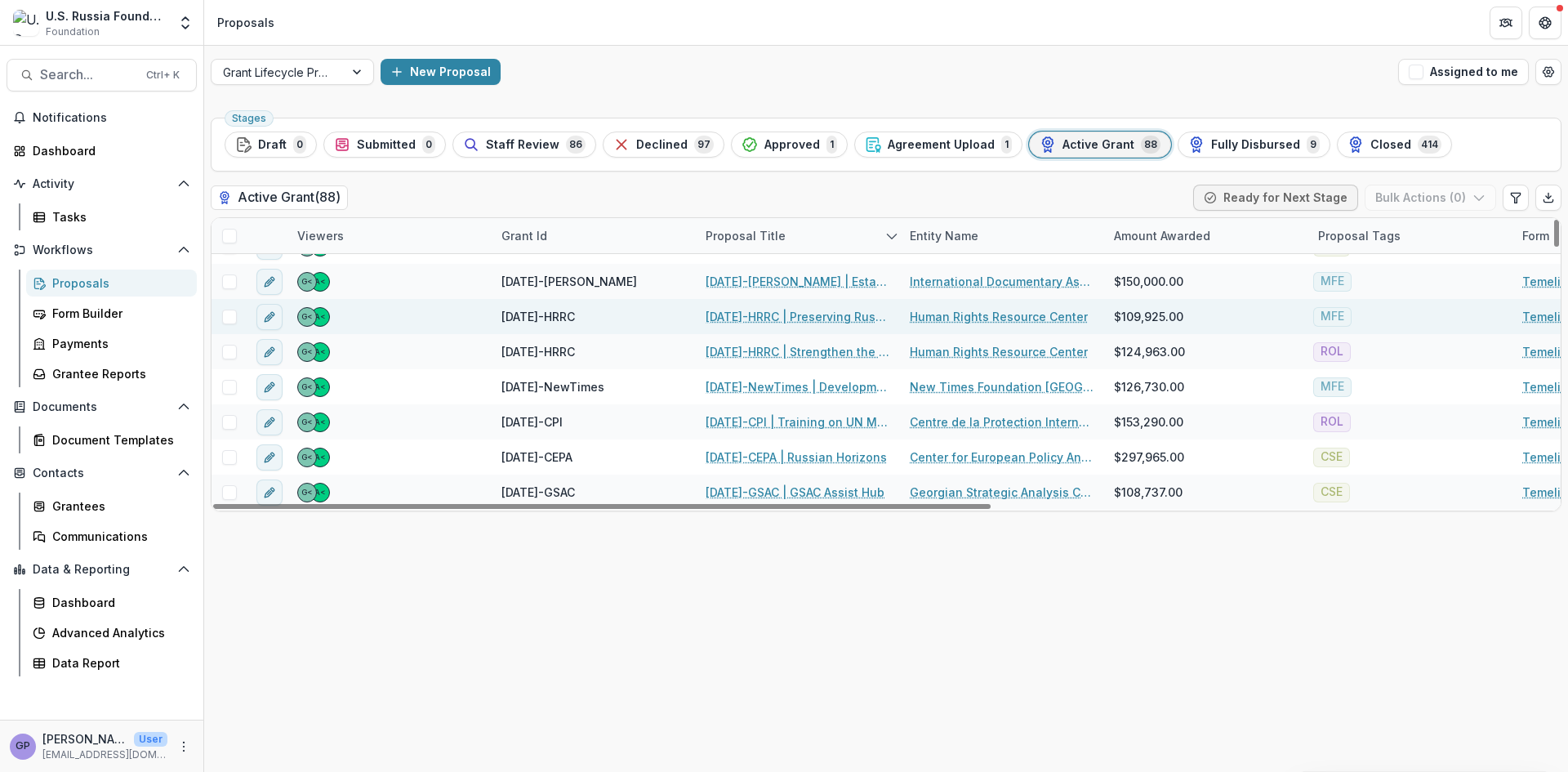
click at [779, 317] on link "23-DEC-58-HRRC | Preserving Russia’s Regional Journalism 2" at bounding box center [798, 316] width 185 height 17
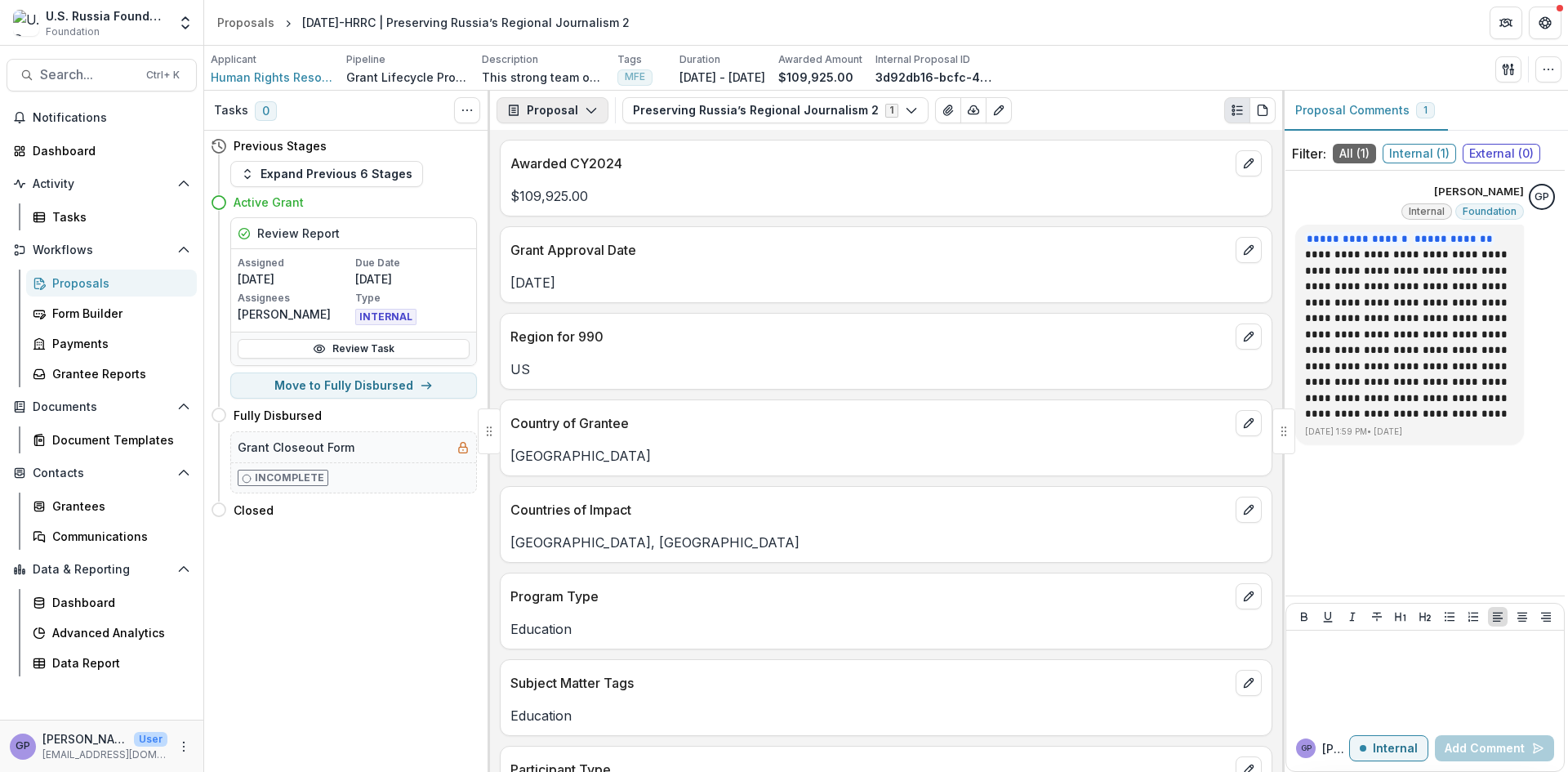
click at [585, 109] on icon "button" at bounding box center [591, 110] width 13 height 13
click at [567, 196] on div "Reports" at bounding box center [603, 201] width 149 height 17
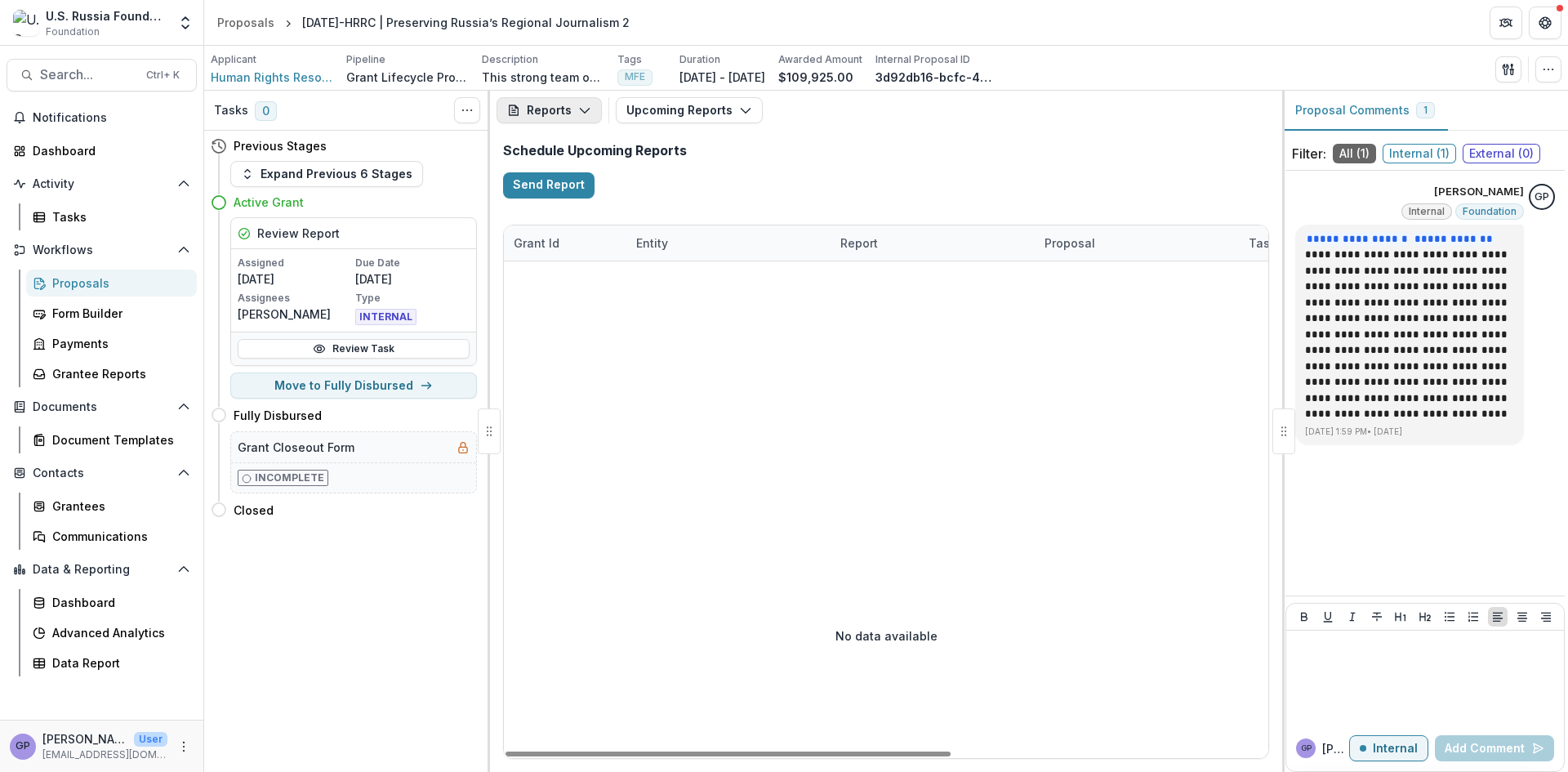
click at [587, 112] on icon "button" at bounding box center [585, 110] width 13 height 13
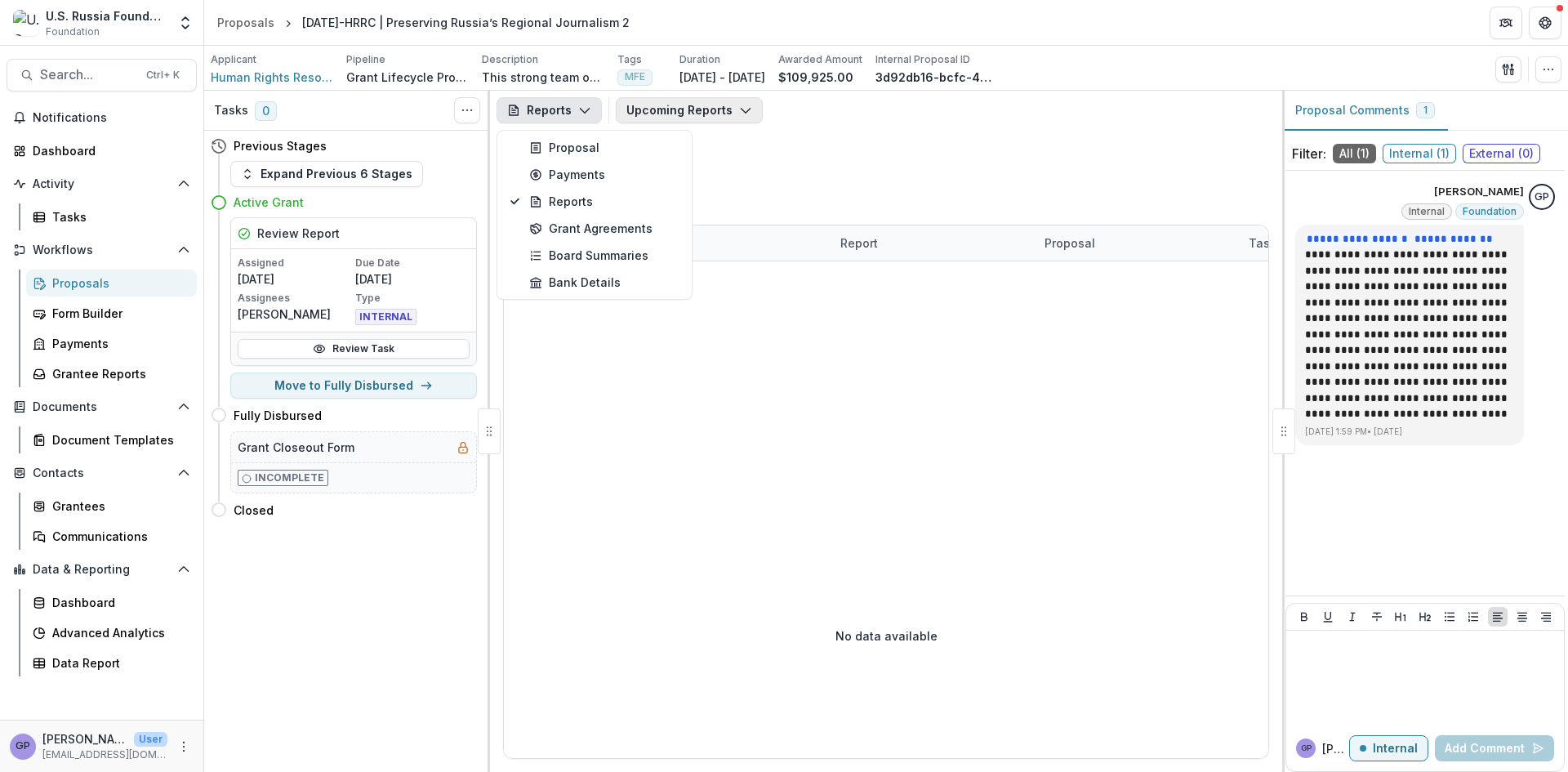
click at [745, 108] on icon "button" at bounding box center [745, 110] width 13 height 13
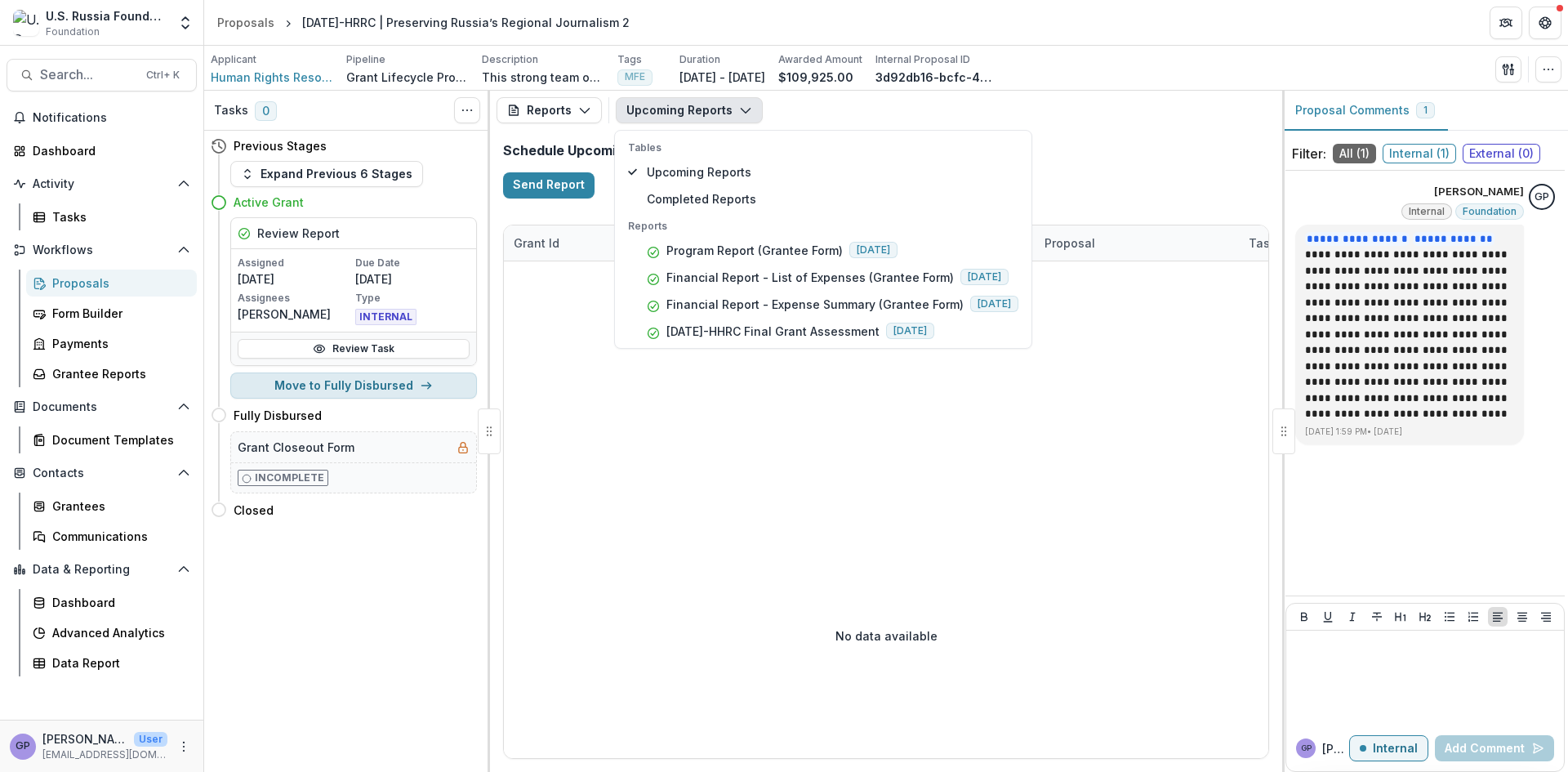
click at [407, 378] on button "Move to Fully Disbursed" at bounding box center [352, 385] width 246 height 26
select select "**********"
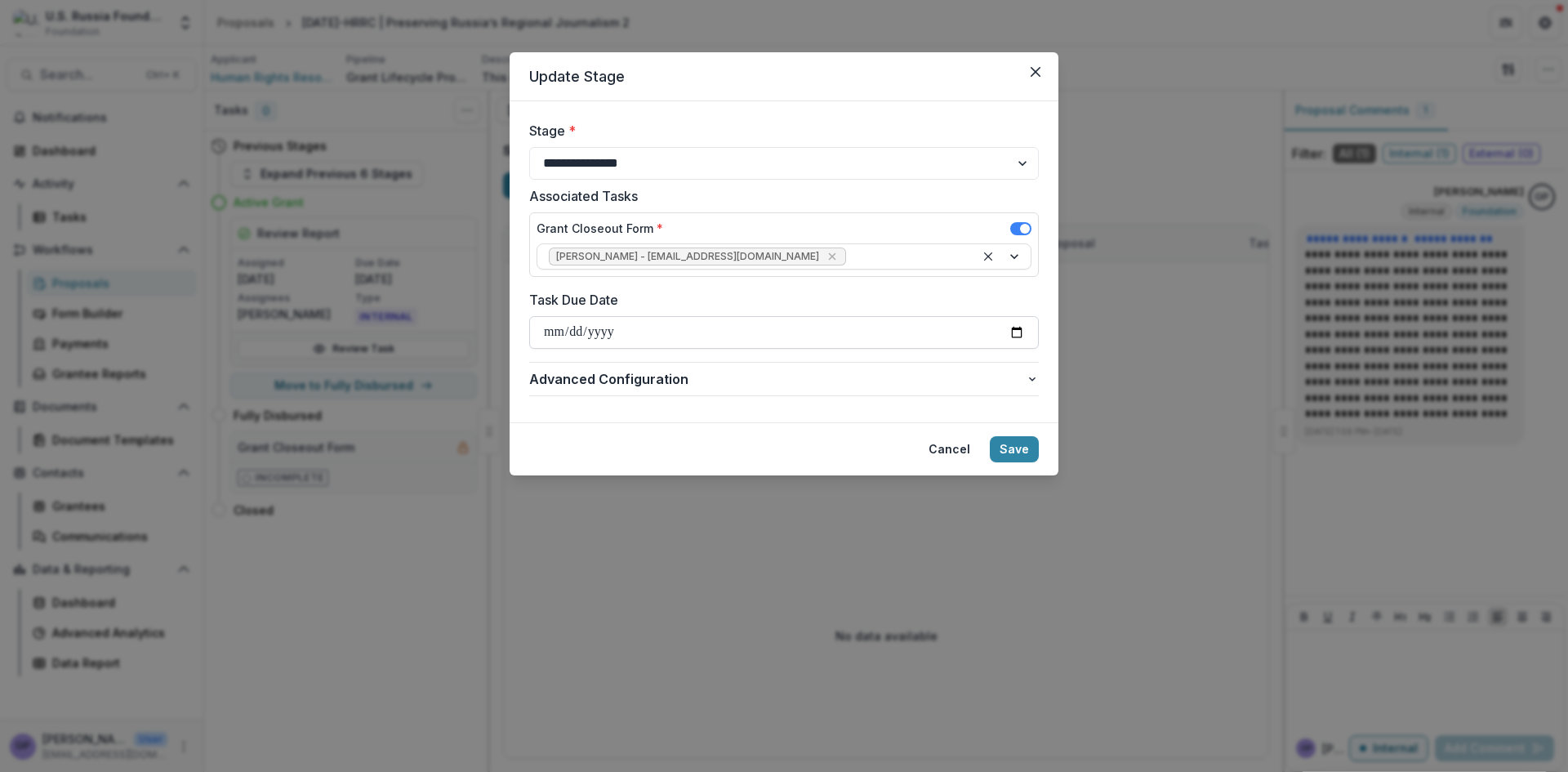
click at [1015, 325] on input "Task Due Date" at bounding box center [784, 332] width 510 height 33
type input "**********"
click at [1019, 444] on button "Save" at bounding box center [1013, 448] width 49 height 26
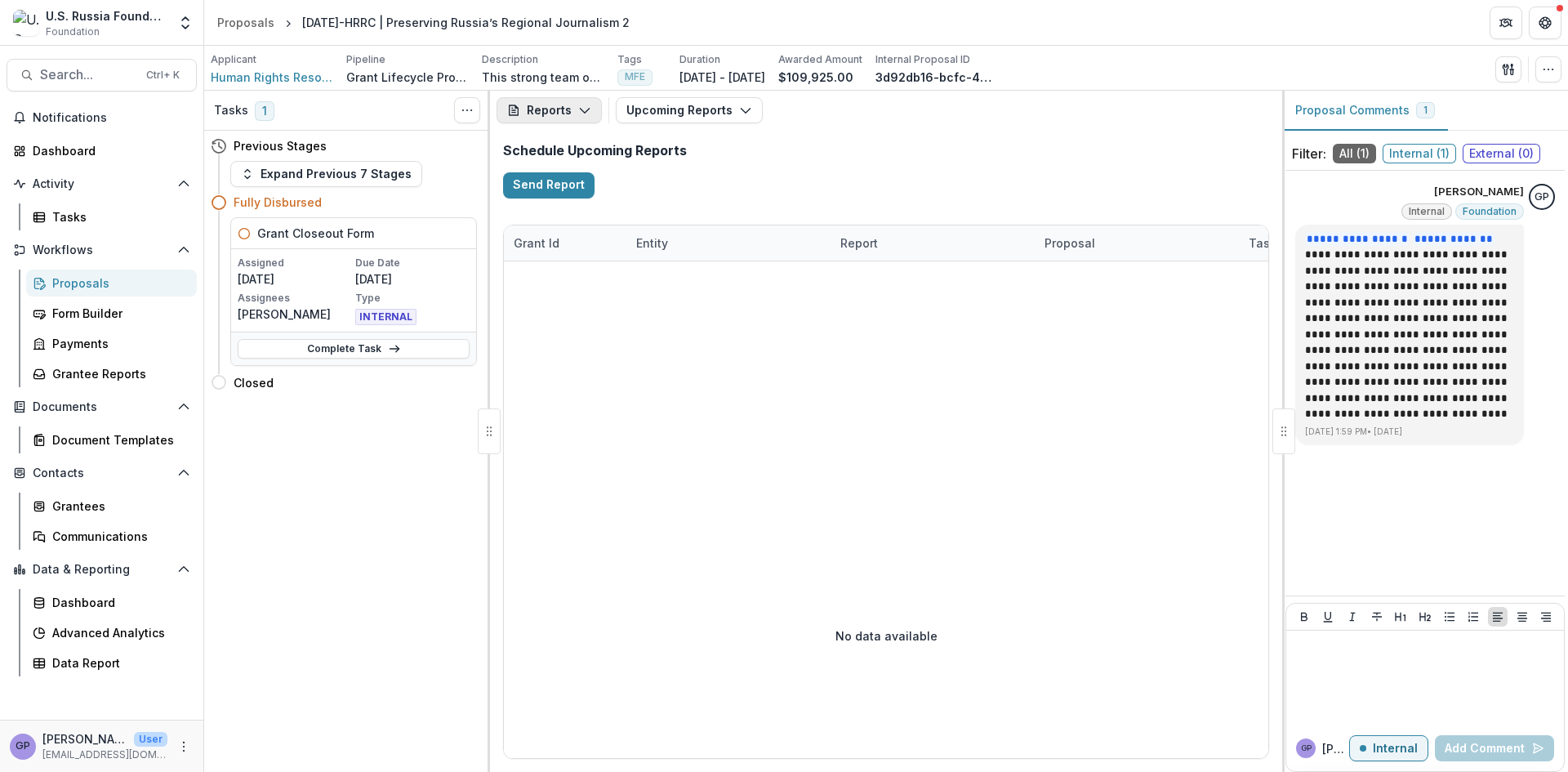
click at [579, 108] on icon "button" at bounding box center [585, 110] width 13 height 13
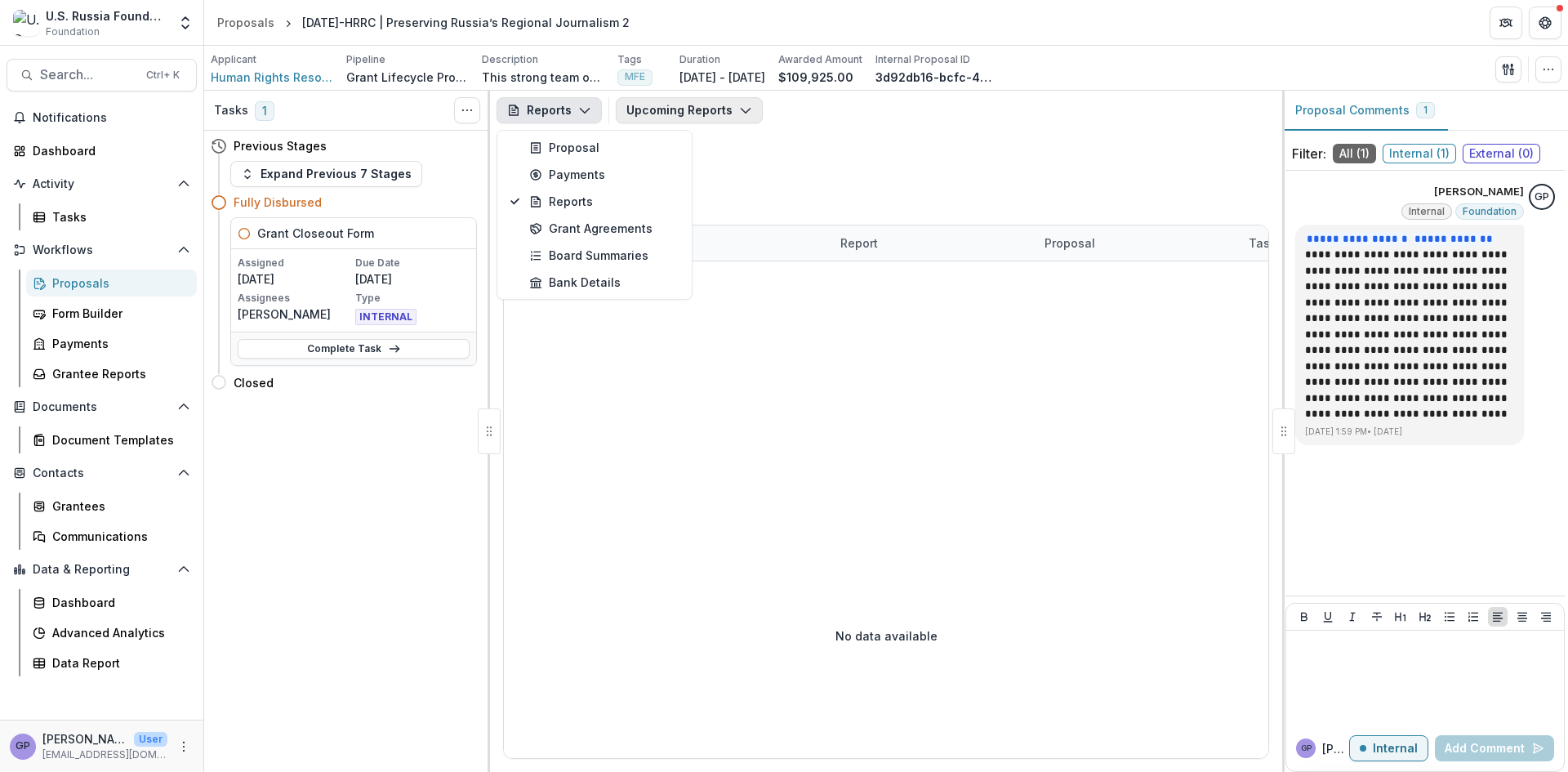
click at [740, 104] on icon "button" at bounding box center [745, 110] width 13 height 13
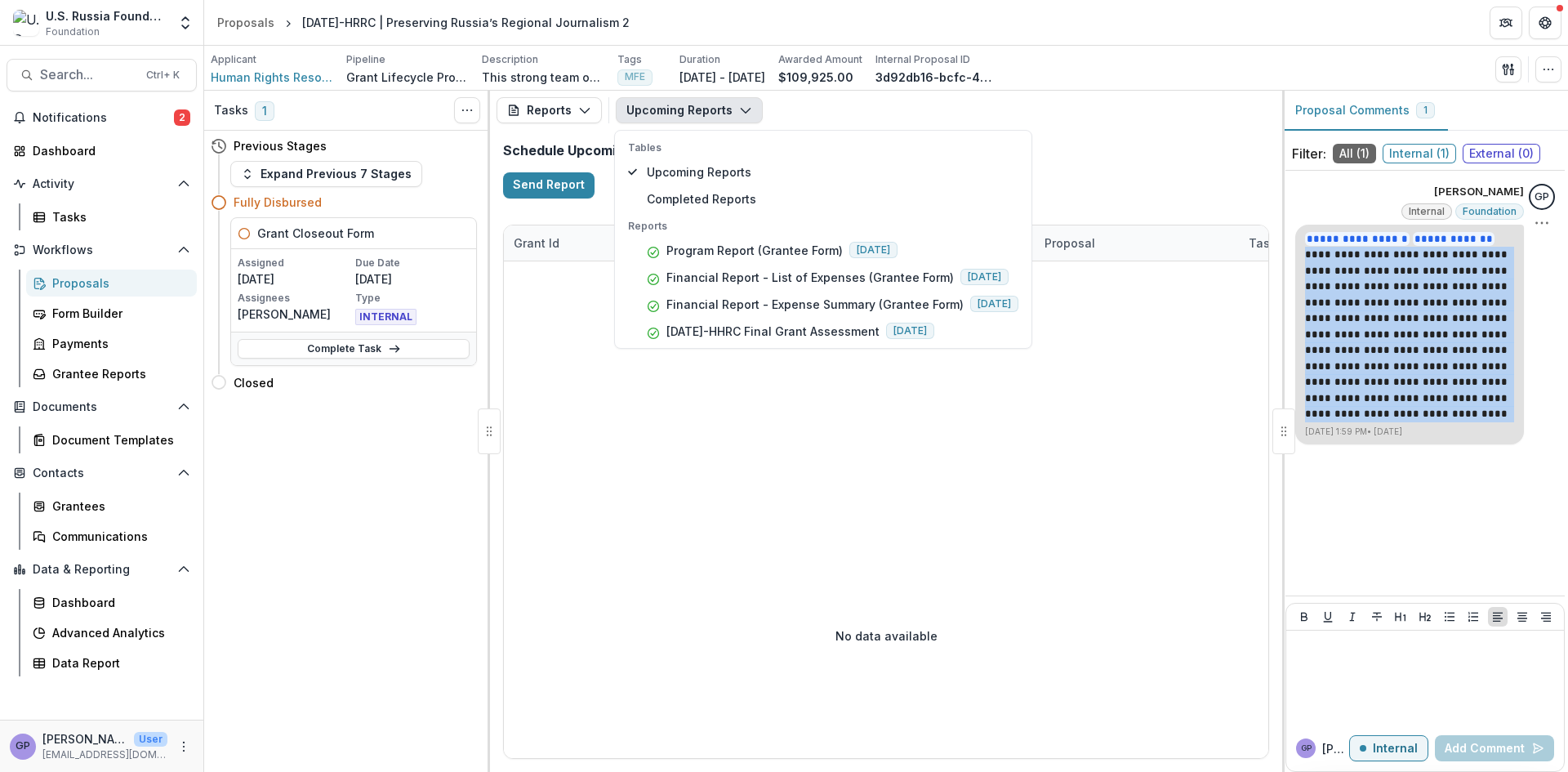
drag, startPoint x: 1489, startPoint y: 240, endPoint x: 1501, endPoint y: 412, distance: 172.4
click at [1501, 412] on p "**********" at bounding box center [1409, 326] width 209 height 191
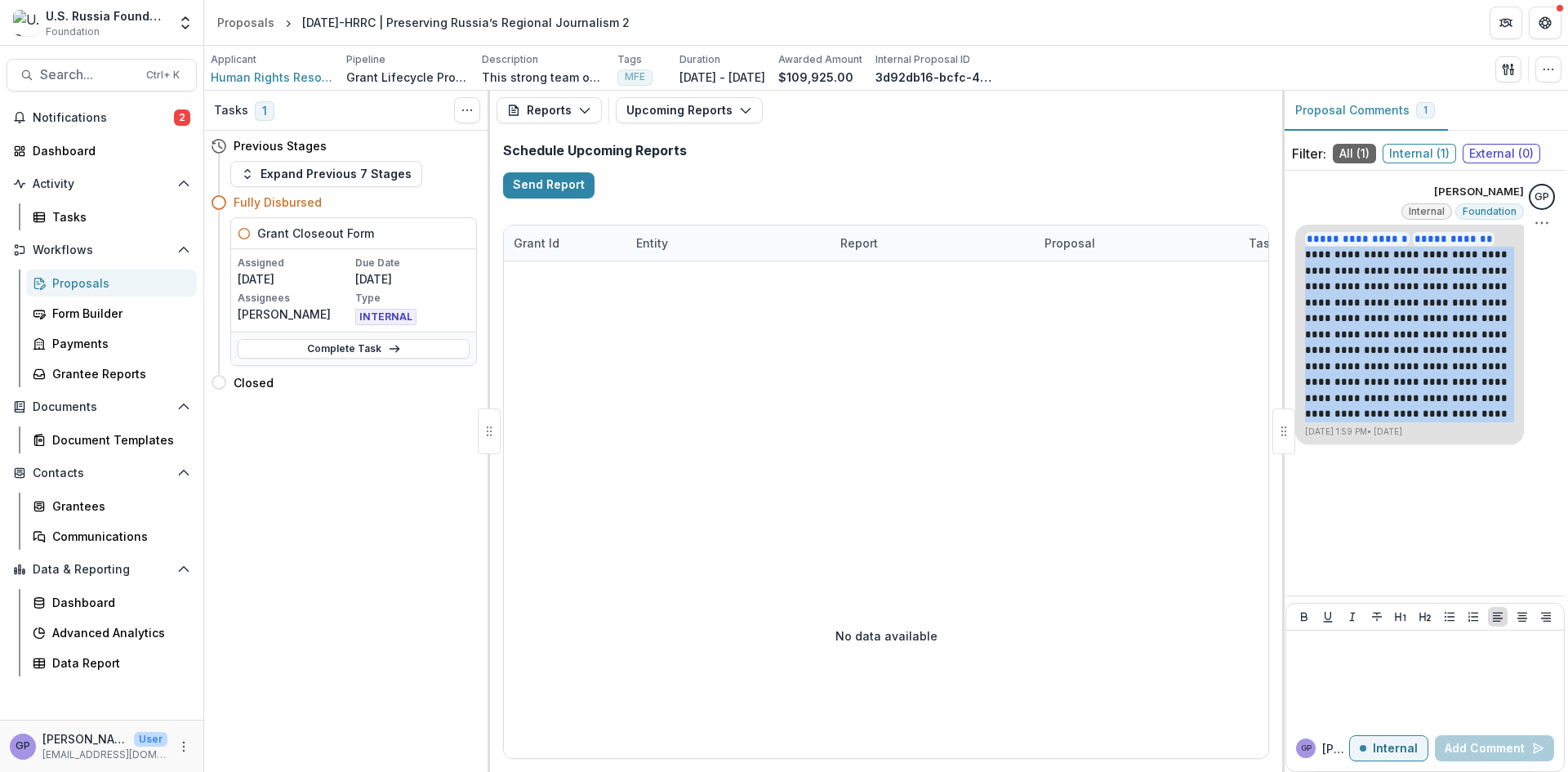
copy p "**********"
